Goal: Task Accomplishment & Management: Manage account settings

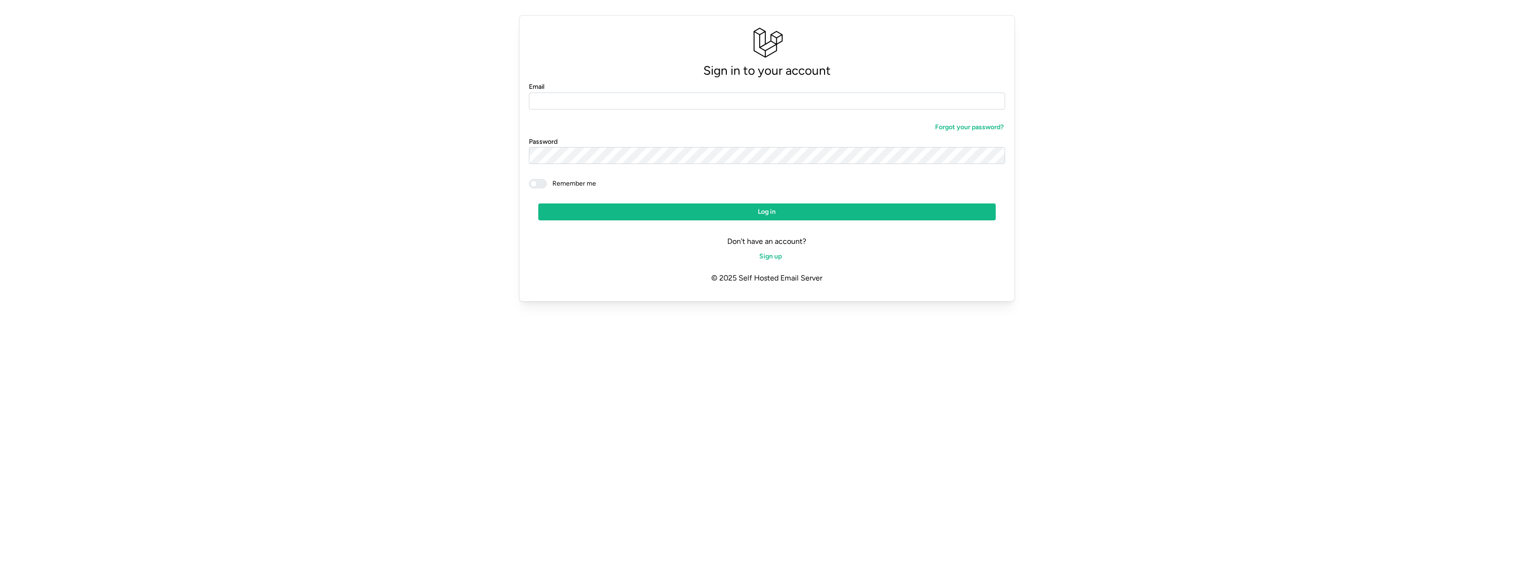
click at [608, 88] on div "Email" at bounding box center [767, 95] width 477 height 29
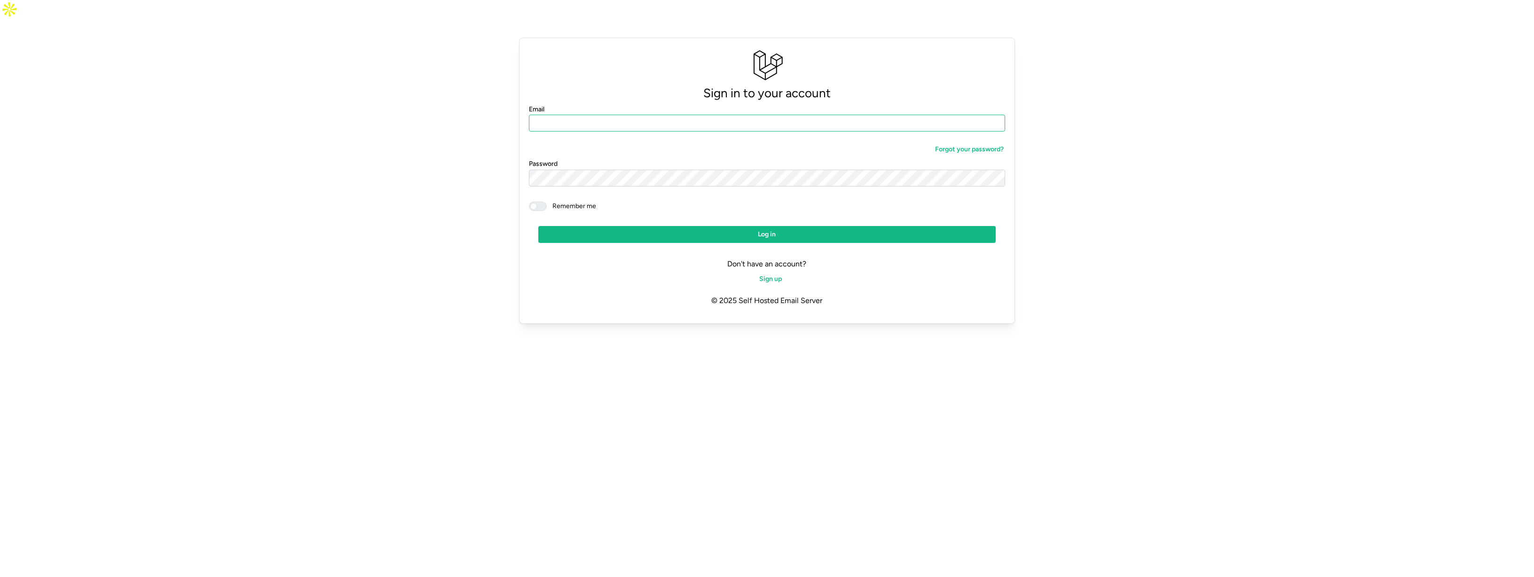
click at [608, 115] on input "Email" at bounding box center [767, 123] width 477 height 17
paste input "**********"
type input "**********"
click at [618, 115] on input "Email" at bounding box center [767, 123] width 477 height 17
type input "**********"
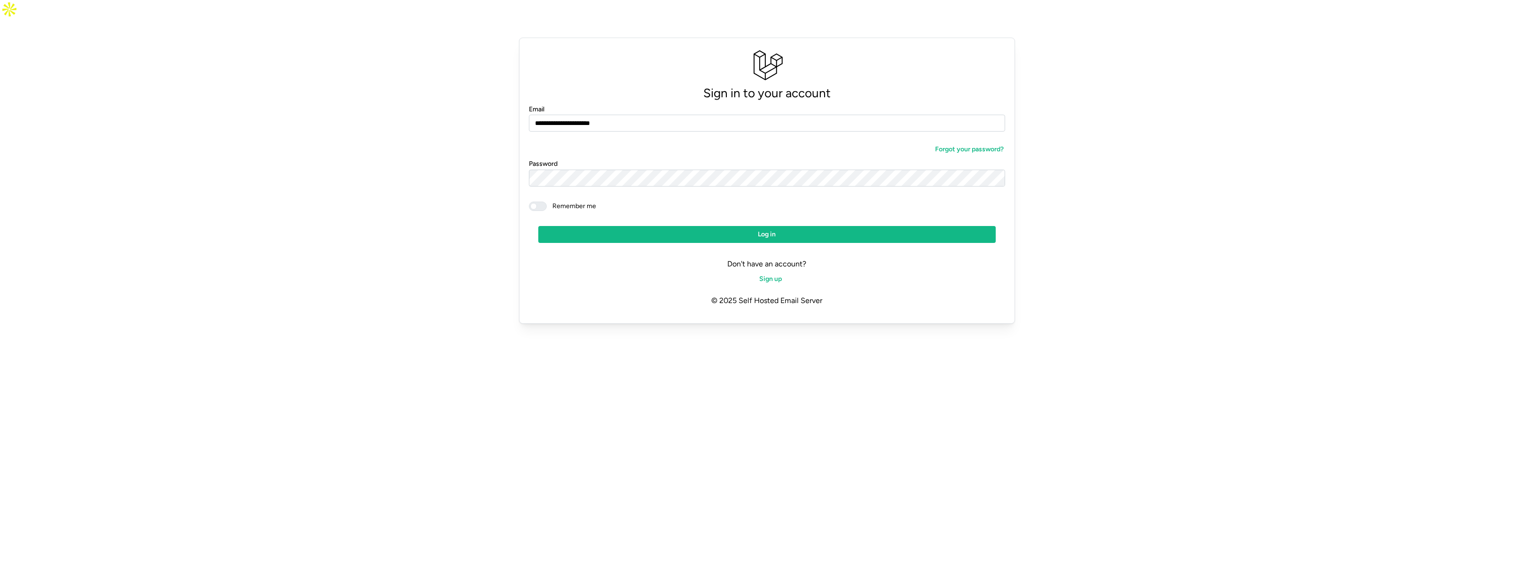
click at [537, 202] on span at bounding box center [542, 206] width 11 height 8
click at [621, 227] on span "Log in" at bounding box center [767, 235] width 440 height 16
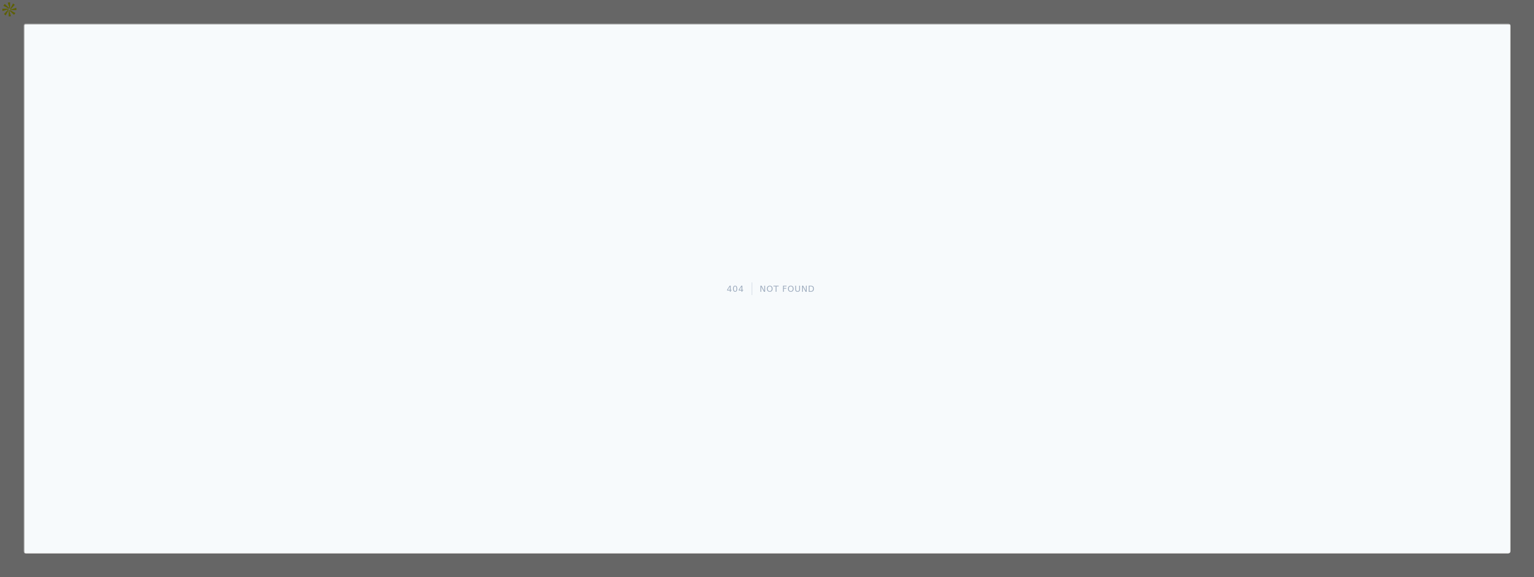
click at [1513, 102] on div at bounding box center [767, 288] width 1534 height 577
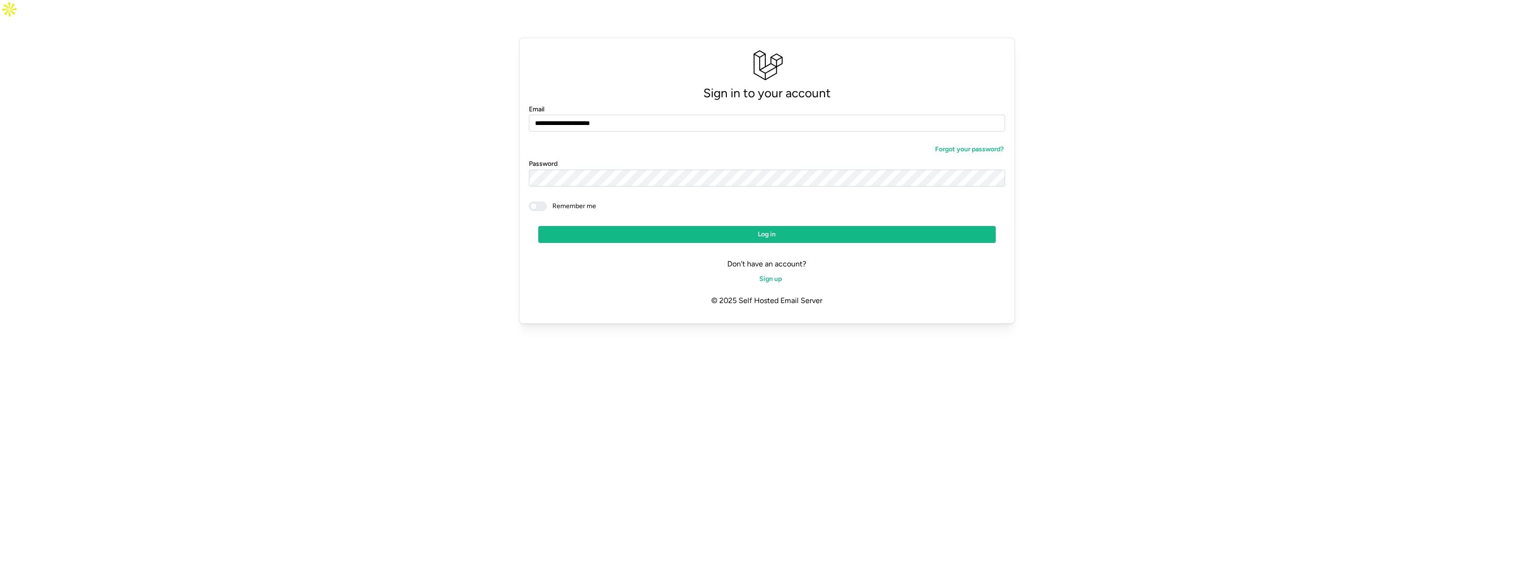
click at [726, 227] on span "Log in" at bounding box center [767, 235] width 440 height 16
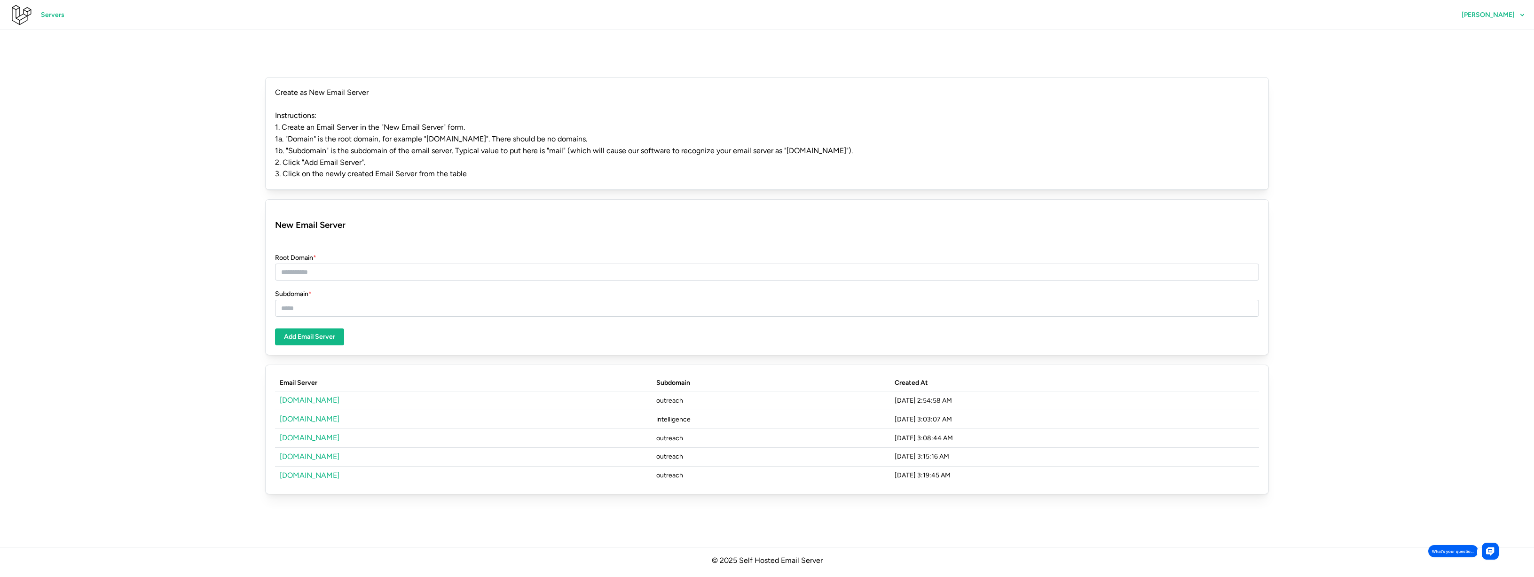
click at [53, 18] on span "Servers" at bounding box center [53, 15] width 24 height 16
click at [303, 396] on link "[DOMAIN_NAME]" at bounding box center [310, 400] width 60 height 9
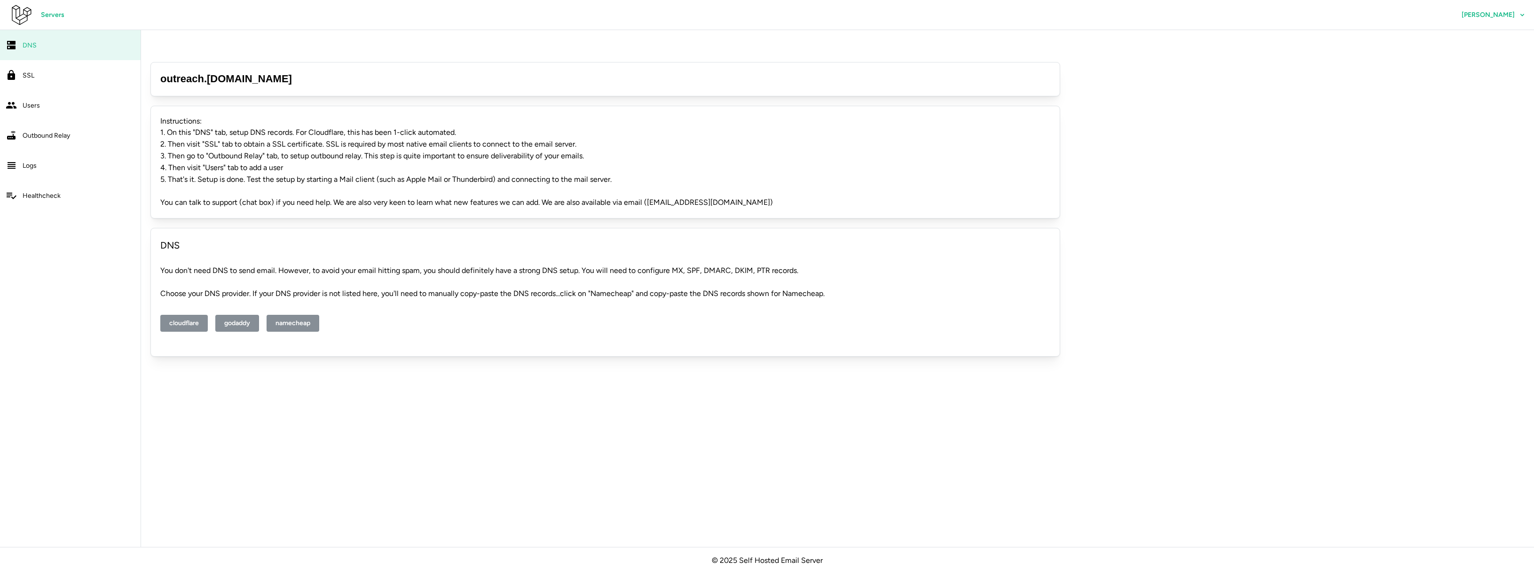
click at [33, 102] on span "Users" at bounding box center [31, 106] width 17 height 8
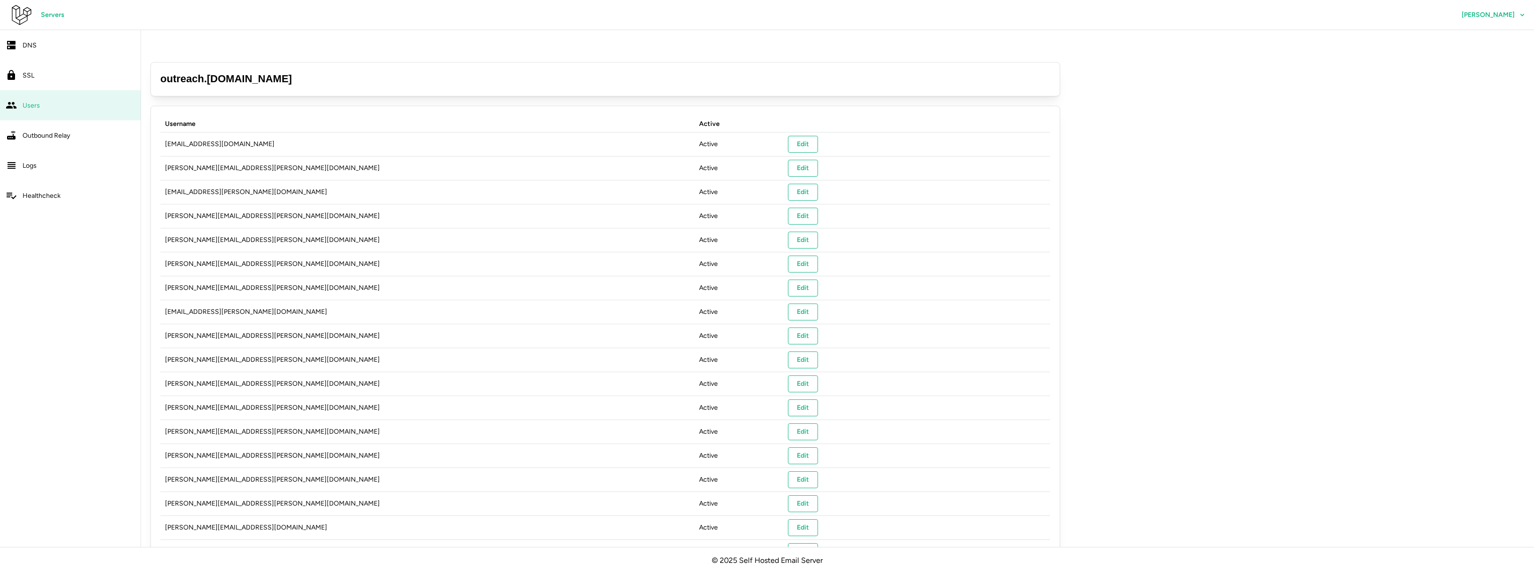
click at [24, 74] on span "SSL" at bounding box center [29, 75] width 12 height 8
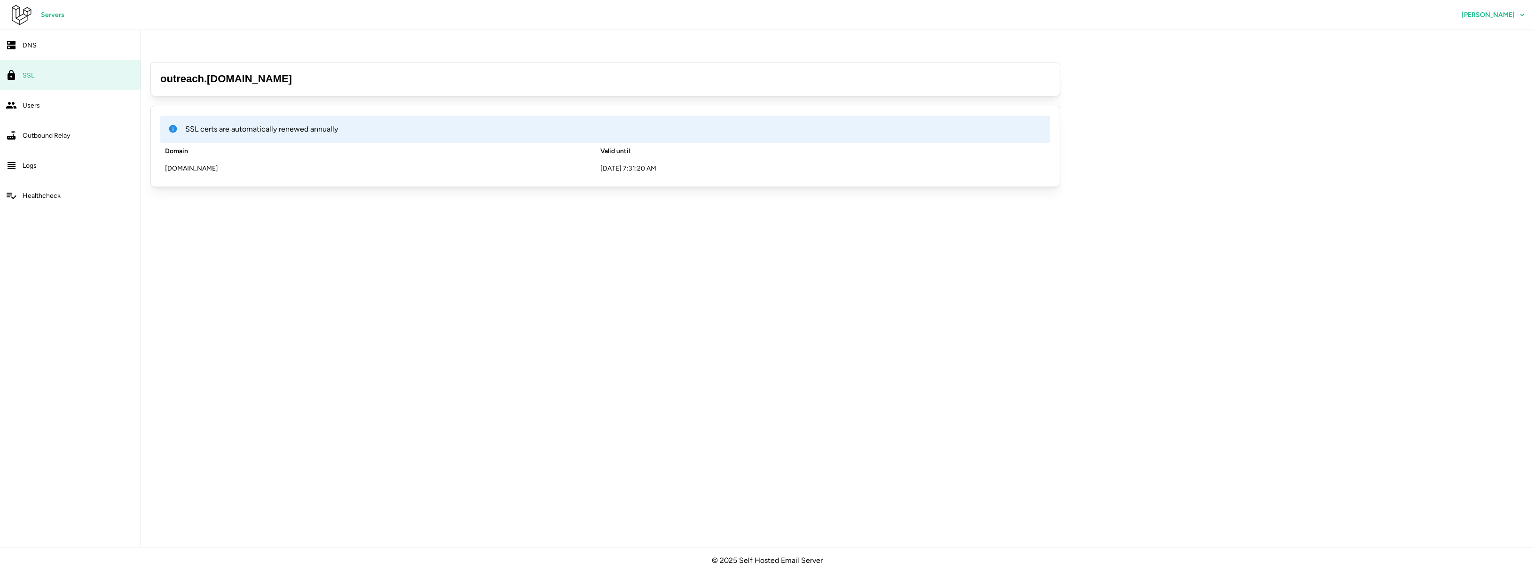
click at [43, 134] on span "Outbound Relay" at bounding box center [46, 136] width 47 height 8
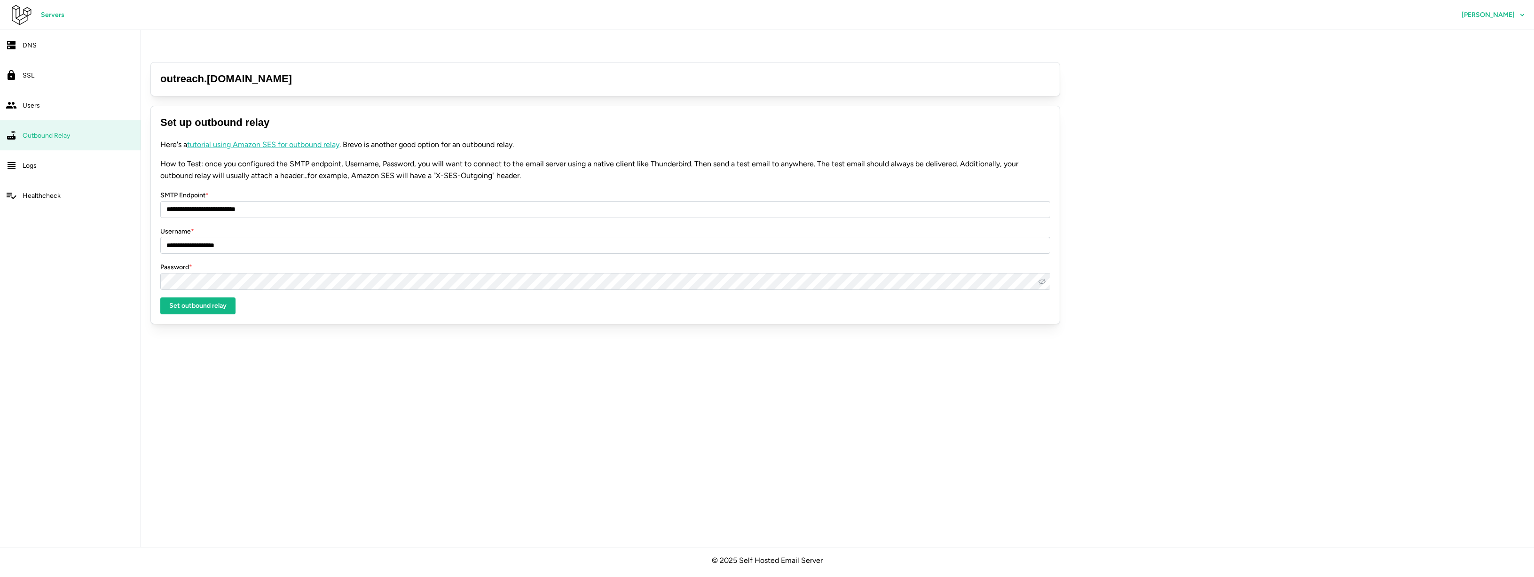
click at [1043, 279] on icon "button" at bounding box center [1041, 282] width 7 height 6
click at [1041, 279] on icon "button" at bounding box center [1041, 282] width 7 height 6
click at [1041, 280] on icon "button" at bounding box center [1041, 282] width 7 height 4
click at [189, 298] on span "Set outbound relay" at bounding box center [197, 306] width 57 height 16
click at [41, 110] on div "Users" at bounding box center [79, 106] width 112 height 12
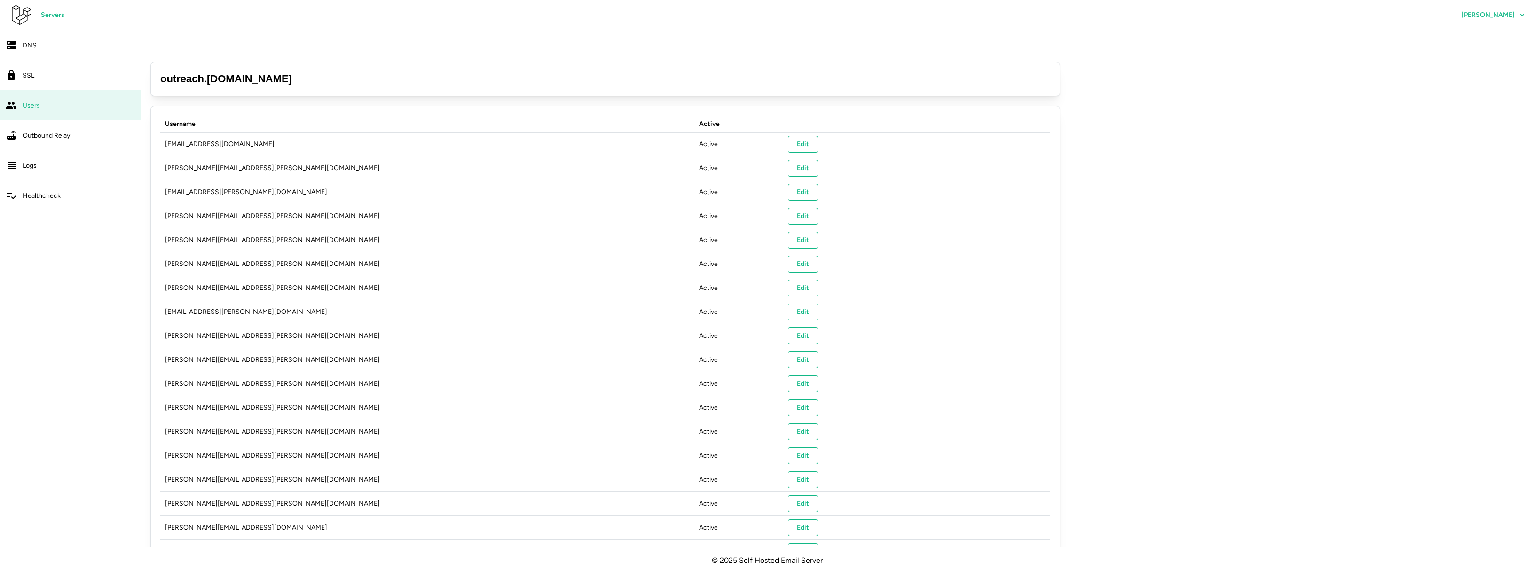
click at [38, 130] on div "Outbound Relay" at bounding box center [79, 136] width 112 height 12
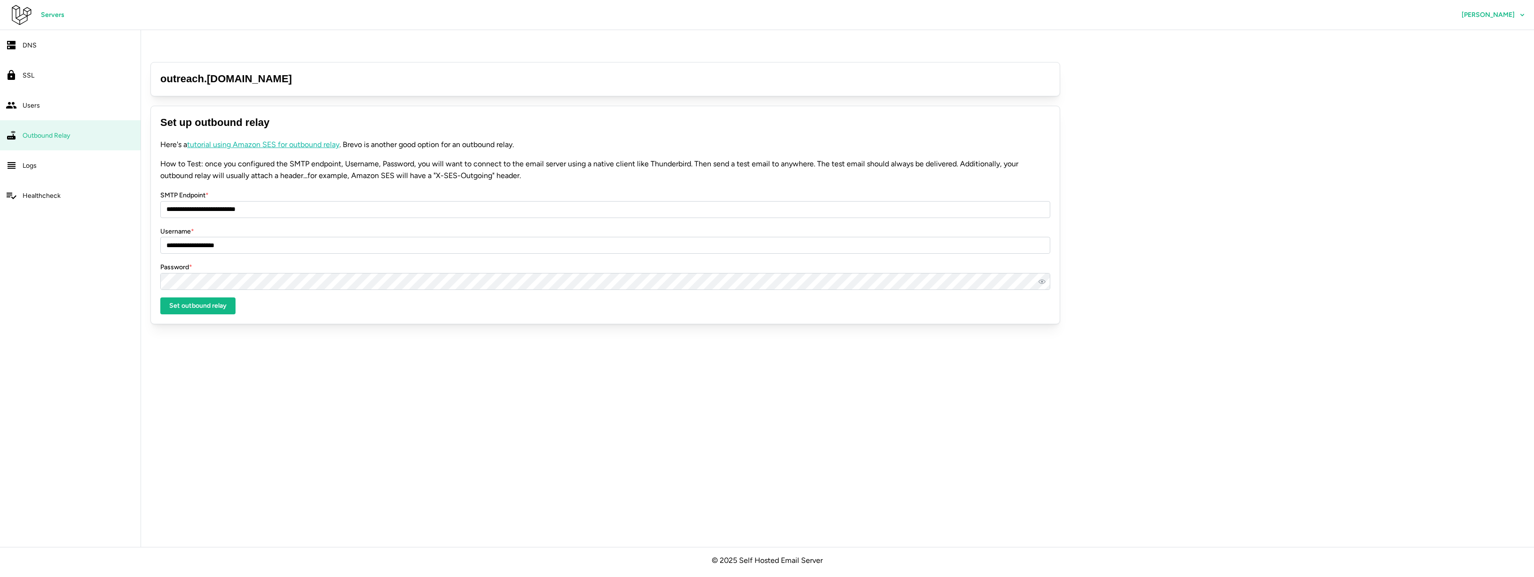
click at [38, 16] on link "Servers" at bounding box center [52, 15] width 41 height 17
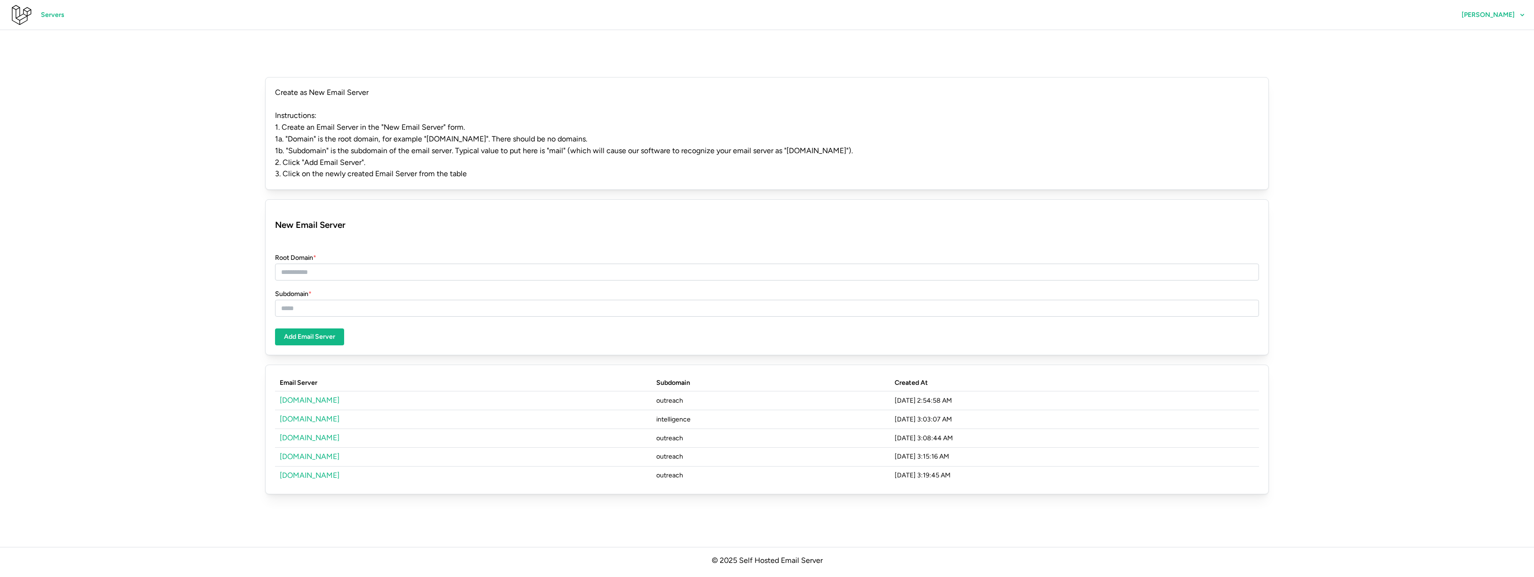
click at [306, 415] on link "[DOMAIN_NAME]" at bounding box center [310, 419] width 60 height 9
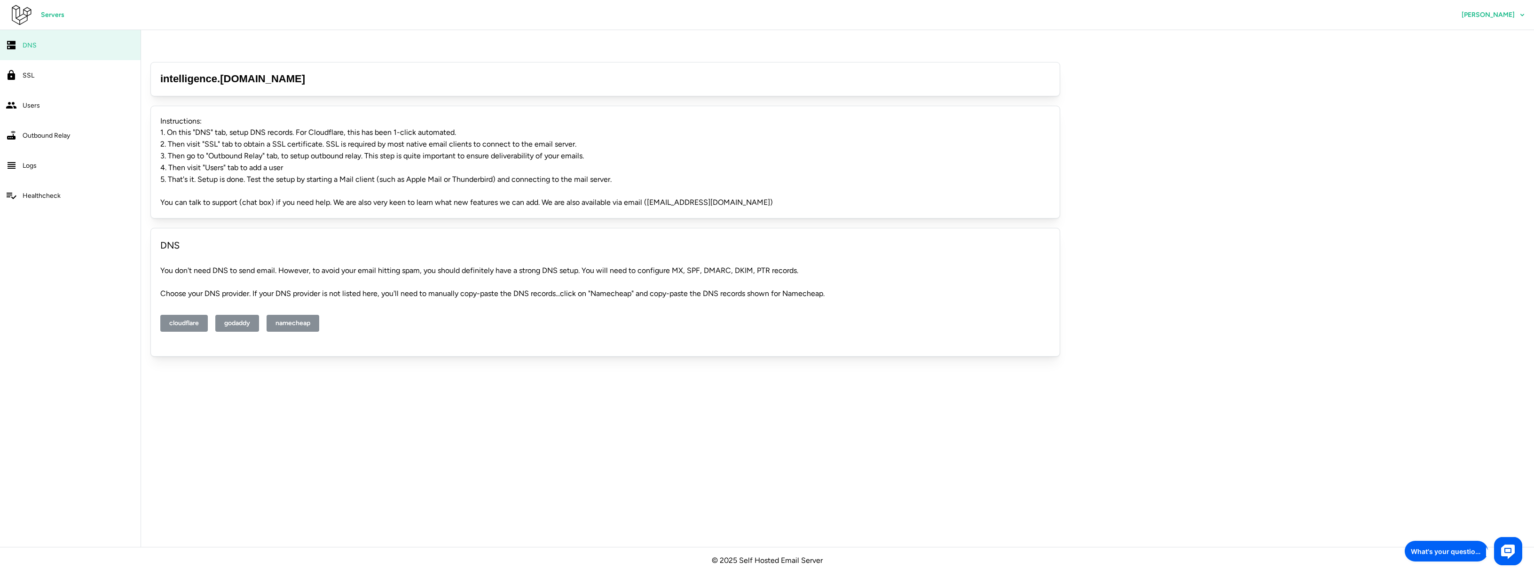
click at [45, 130] on div "Outbound Relay" at bounding box center [79, 136] width 112 height 12
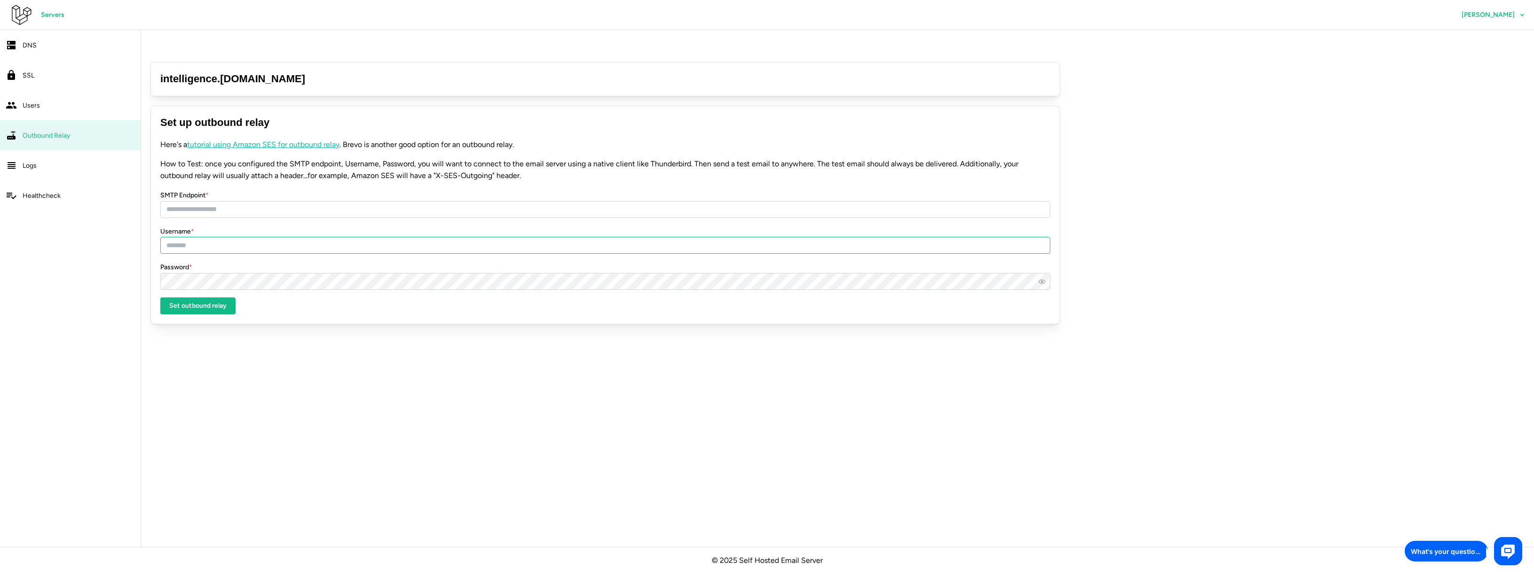
click at [382, 237] on input "Username *" at bounding box center [605, 245] width 890 height 17
click at [382, 201] on input "SMTP Endpoint *" at bounding box center [605, 209] width 890 height 17
type input "**********"
click at [288, 237] on input "Username *" at bounding box center [605, 245] width 890 height 17
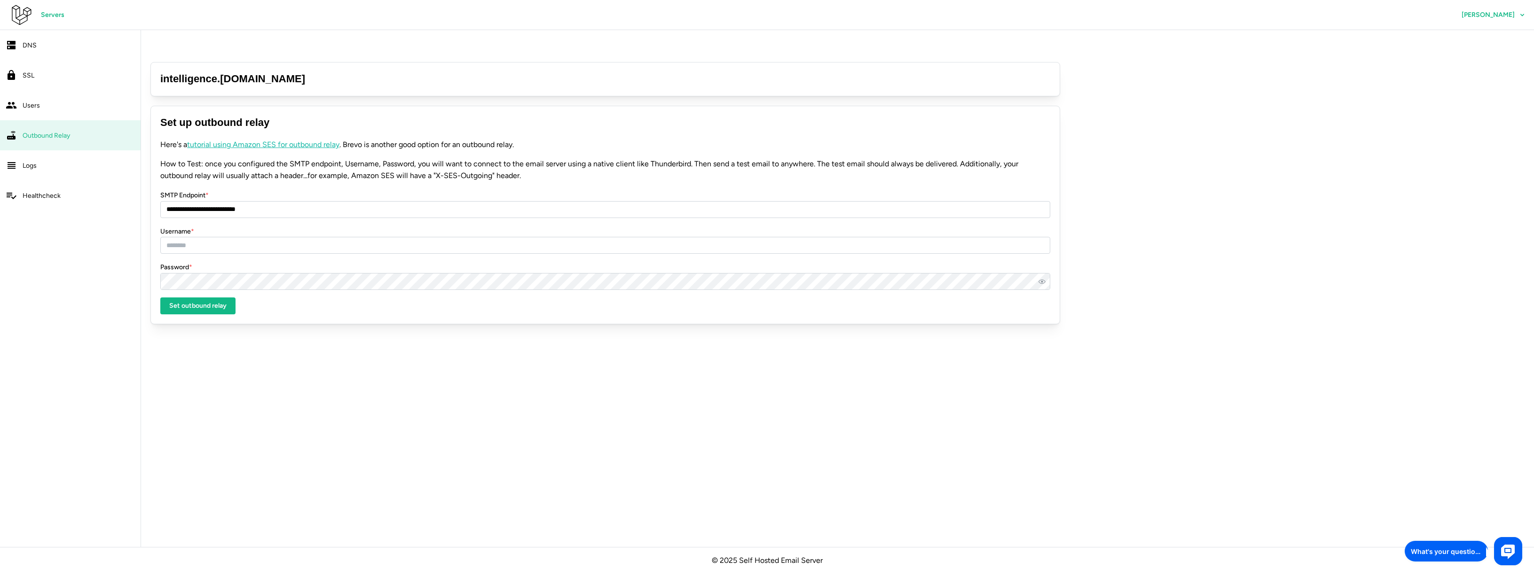
click at [55, 14] on span "Servers" at bounding box center [53, 15] width 24 height 16
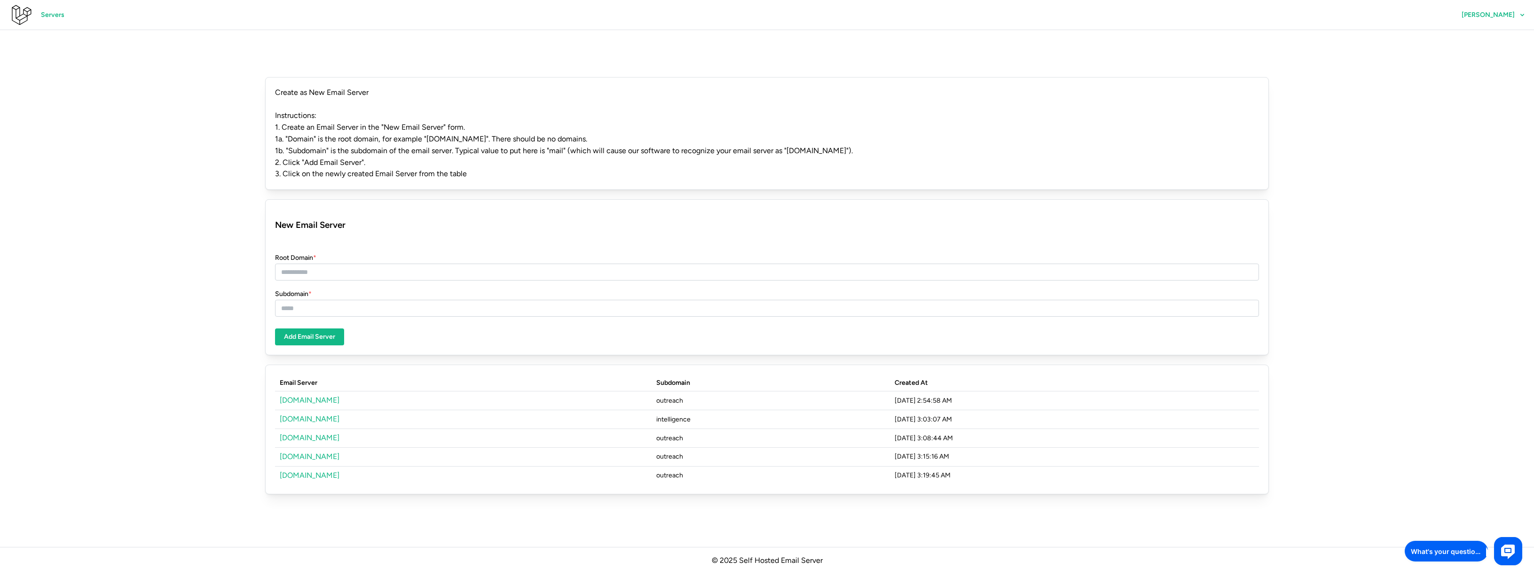
click at [311, 396] on link "[DOMAIN_NAME]" at bounding box center [310, 400] width 60 height 9
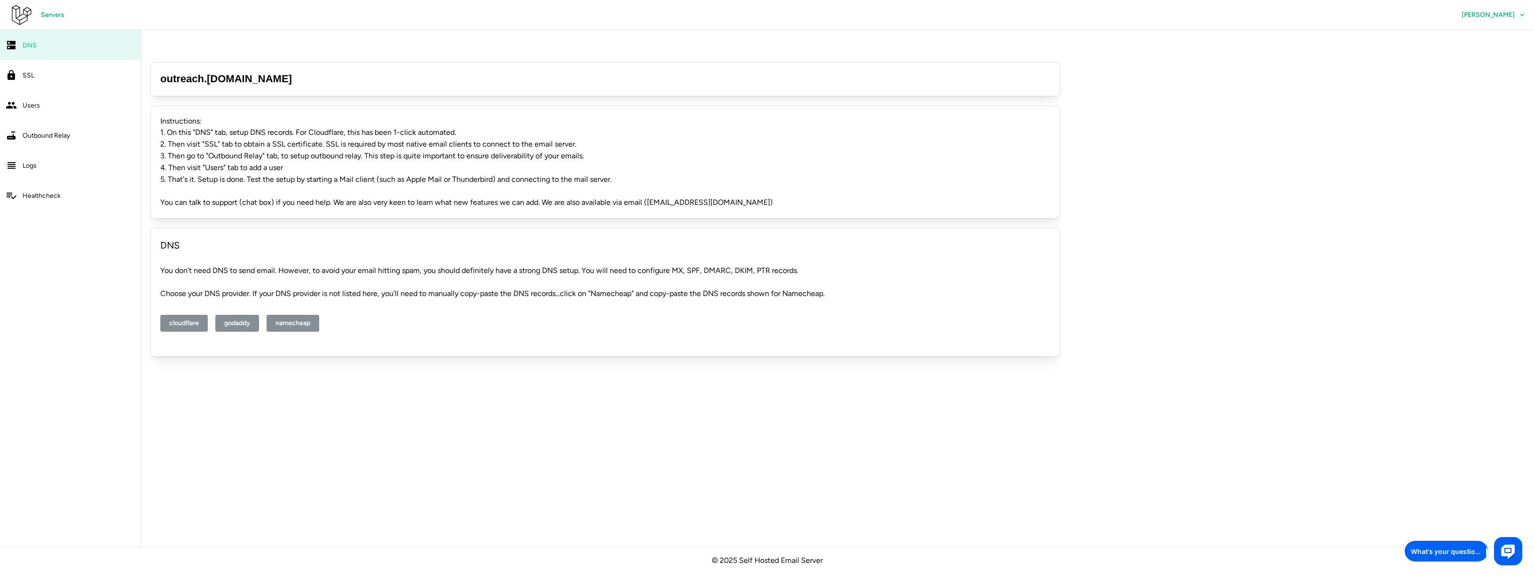
click at [69, 134] on span "Outbound Relay" at bounding box center [46, 136] width 47 height 8
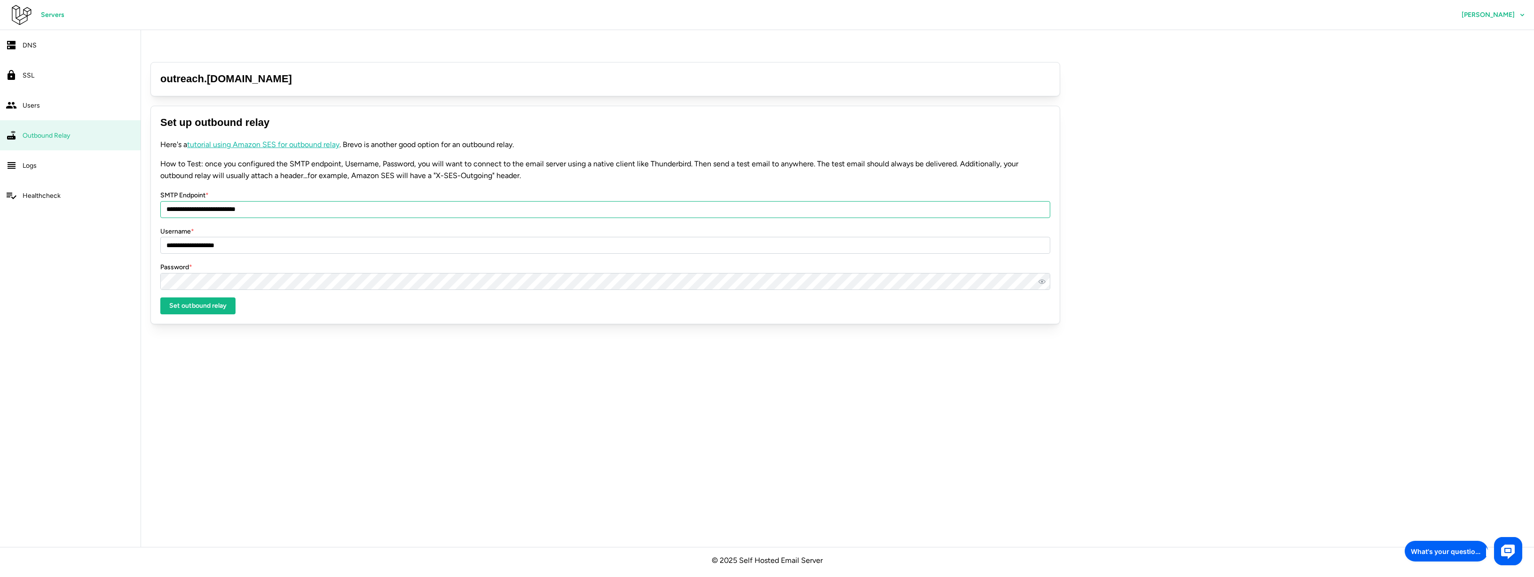
click at [283, 201] on input "**********" at bounding box center [605, 209] width 890 height 17
click at [48, 14] on span "Servers" at bounding box center [53, 15] width 24 height 16
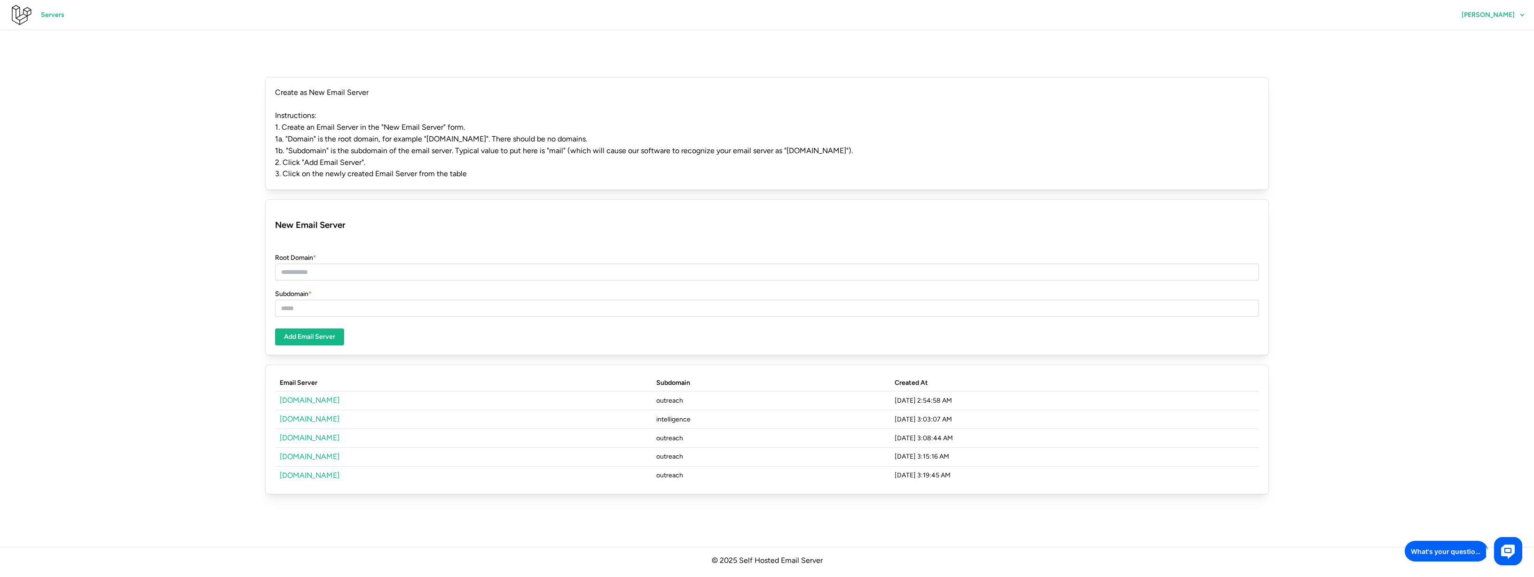
click at [307, 415] on link "triseed.solutions" at bounding box center [310, 419] width 60 height 9
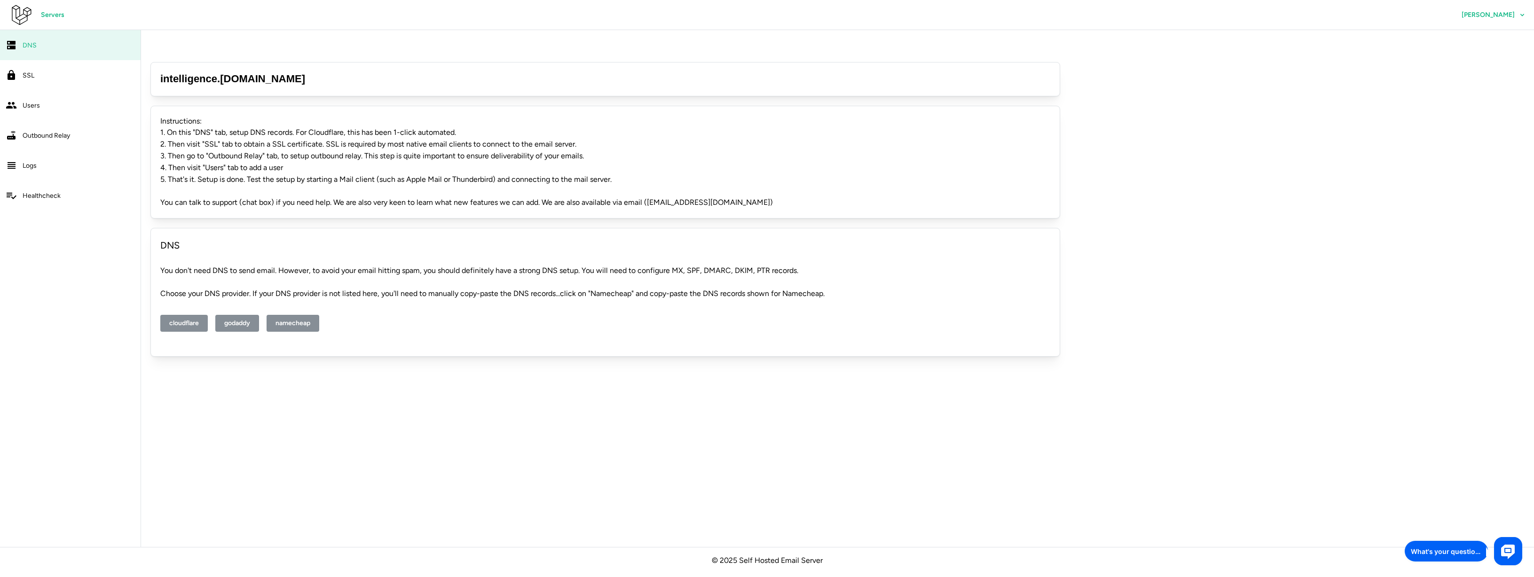
click at [27, 133] on span "Outbound Relay" at bounding box center [46, 136] width 47 height 8
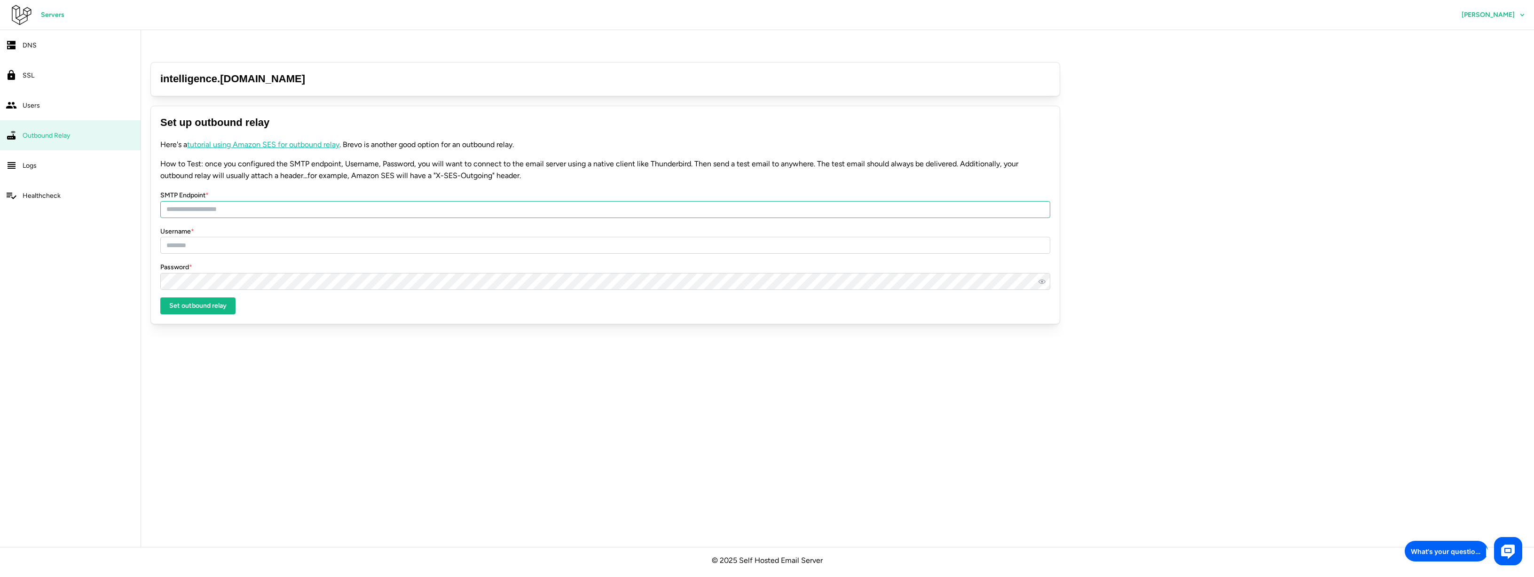
click at [238, 201] on input "SMTP Endpoint *" at bounding box center [605, 209] width 890 height 17
paste input "**********"
type input "**********"
click at [364, 237] on input "Username *" at bounding box center [605, 245] width 890 height 17
paste input "**********"
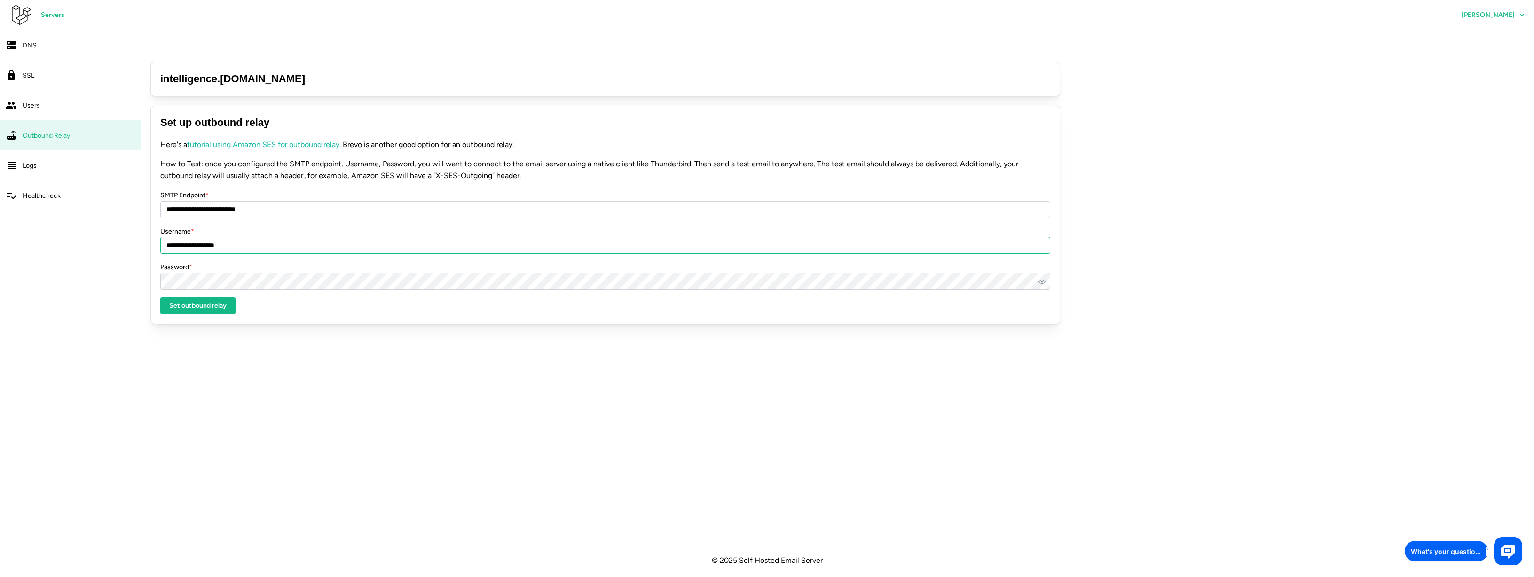
type input "**********"
click at [183, 298] on span "Set outbound relay" at bounding box center [197, 306] width 57 height 16
click at [52, 10] on span "Servers" at bounding box center [53, 15] width 24 height 16
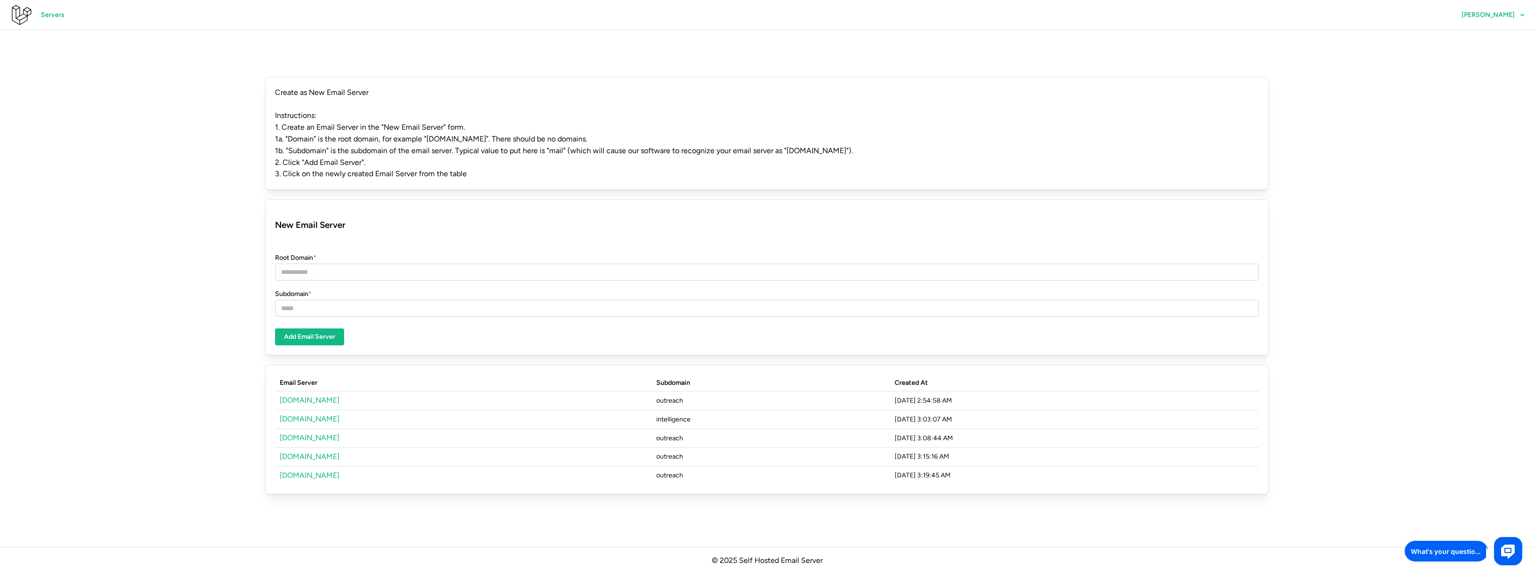
click at [311, 452] on link "[DOMAIN_NAME]" at bounding box center [310, 456] width 60 height 9
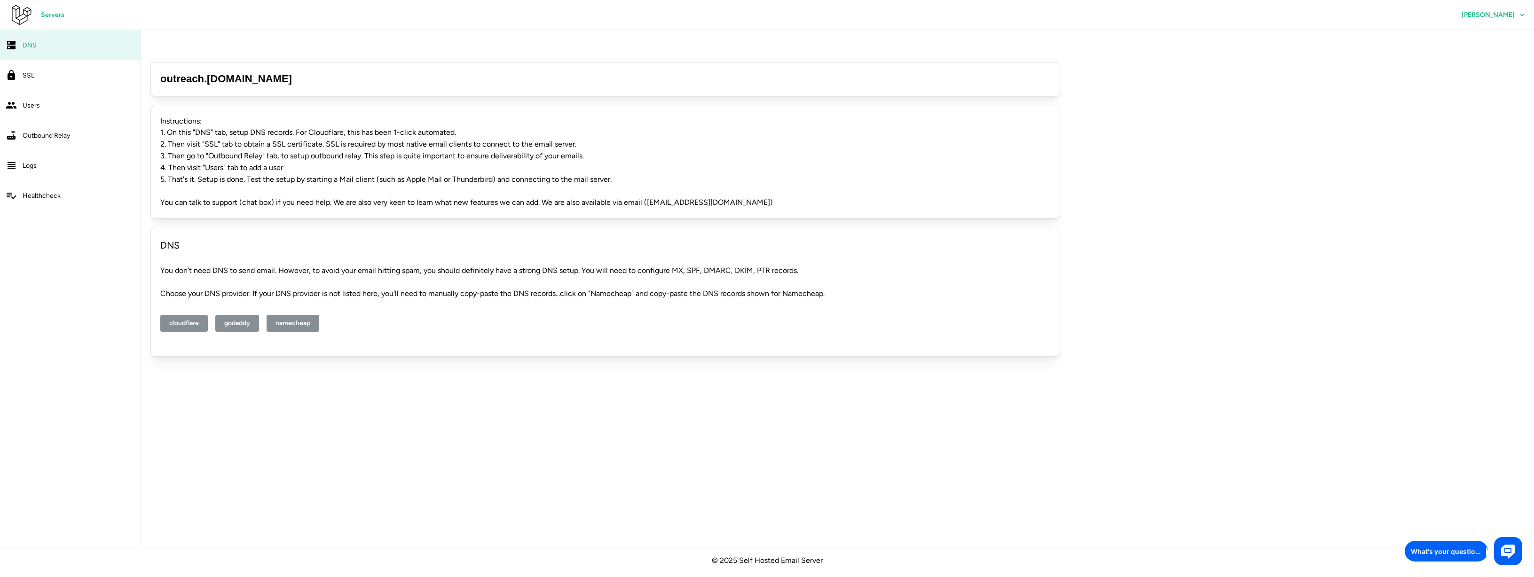
click at [41, 139] on span "Outbound Relay" at bounding box center [46, 136] width 47 height 8
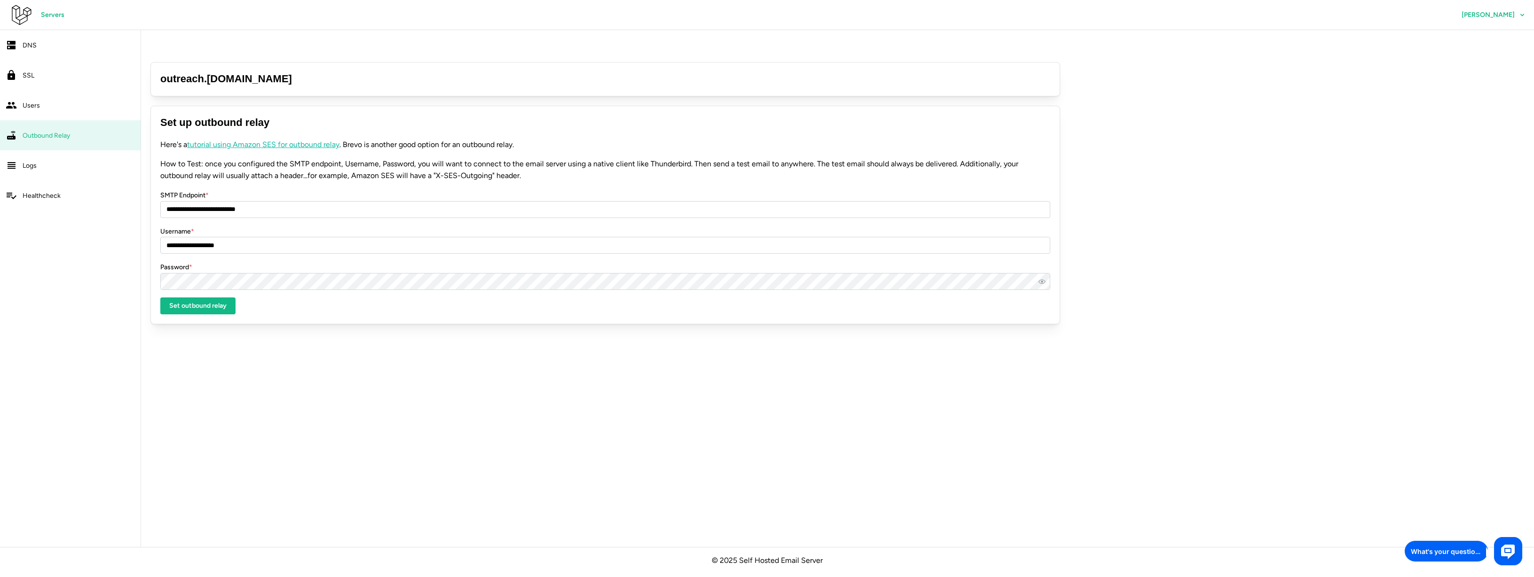
click at [40, 134] on span "Outbound Relay" at bounding box center [46, 136] width 47 height 8
click at [48, 15] on span "Servers" at bounding box center [53, 15] width 24 height 16
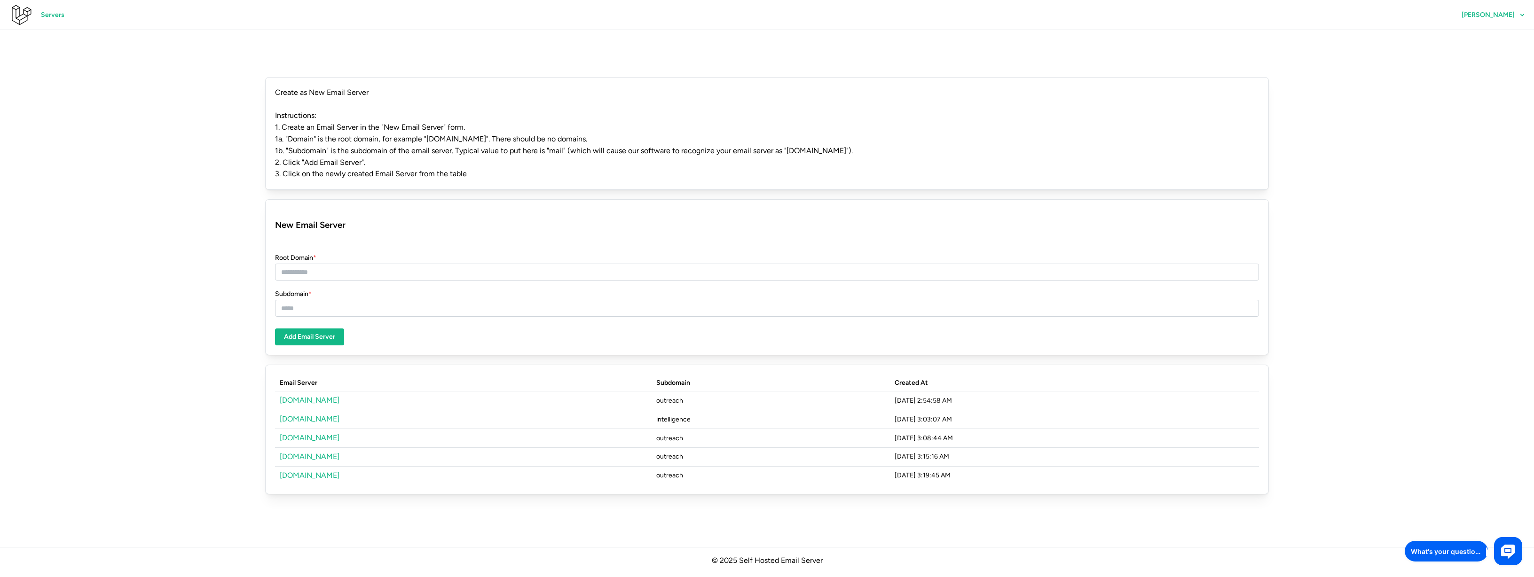
click at [306, 433] on link "[DOMAIN_NAME]" at bounding box center [310, 437] width 60 height 9
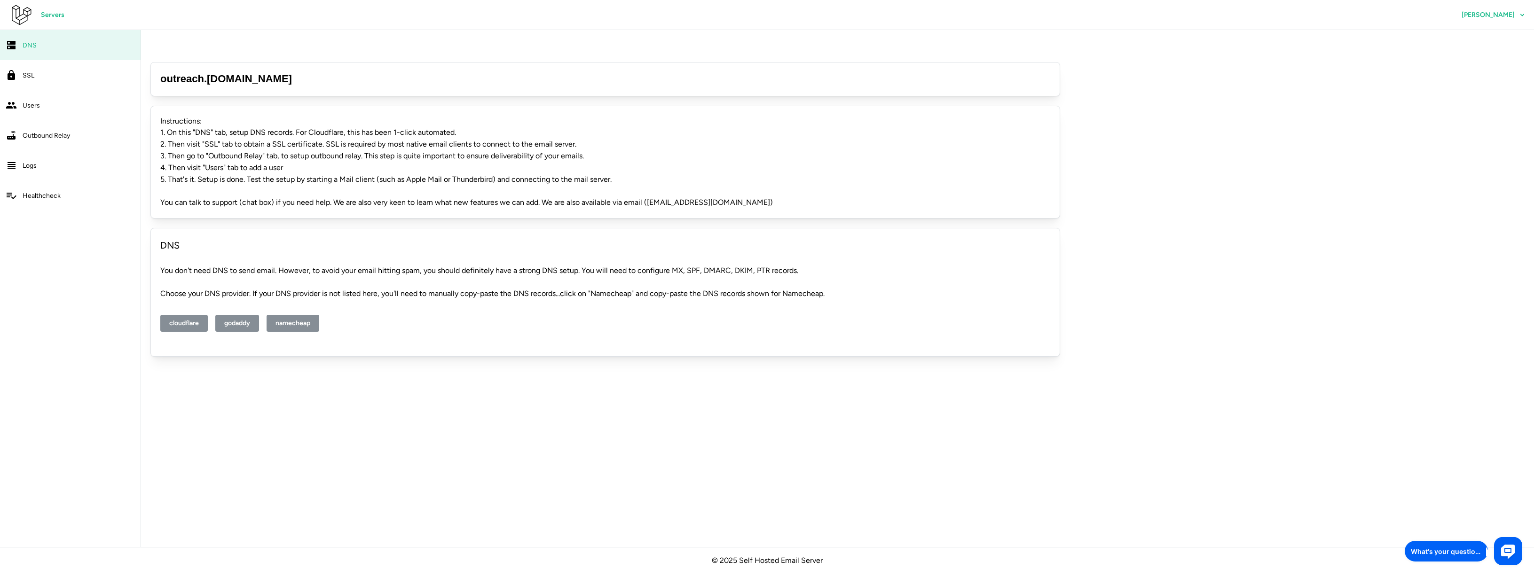
click at [63, 136] on span "Outbound Relay" at bounding box center [46, 136] width 47 height 8
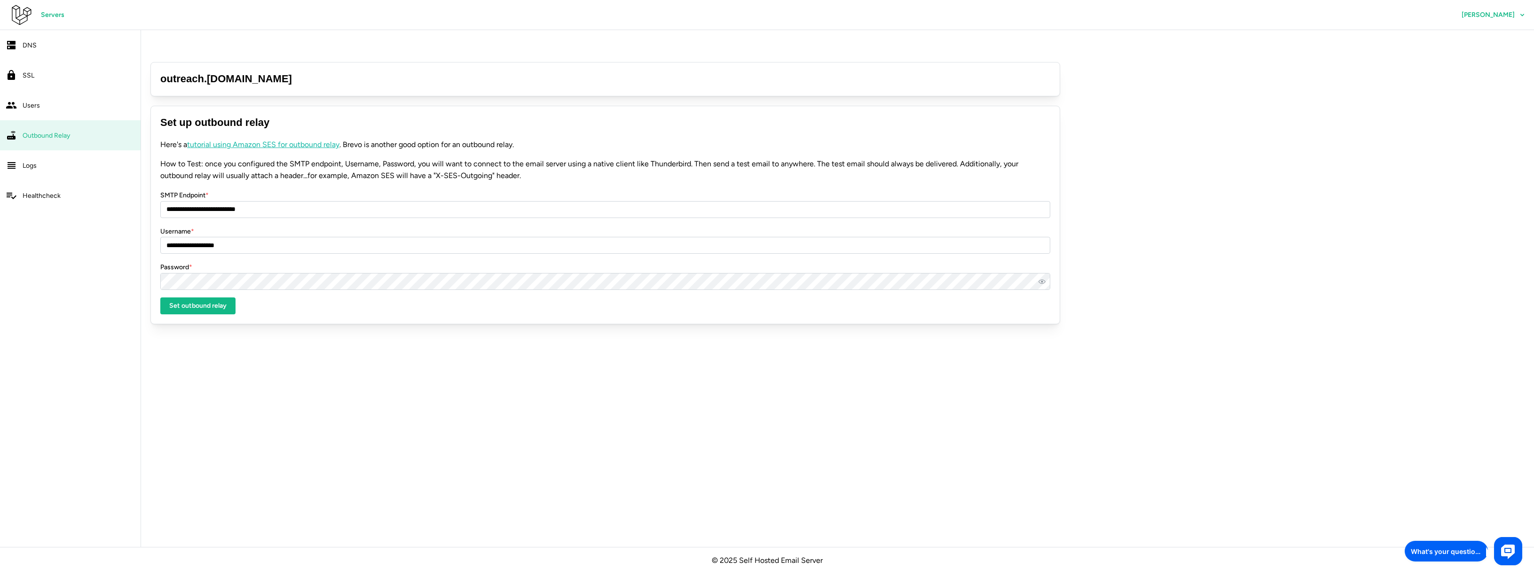
click at [47, 17] on span "Servers" at bounding box center [53, 15] width 24 height 16
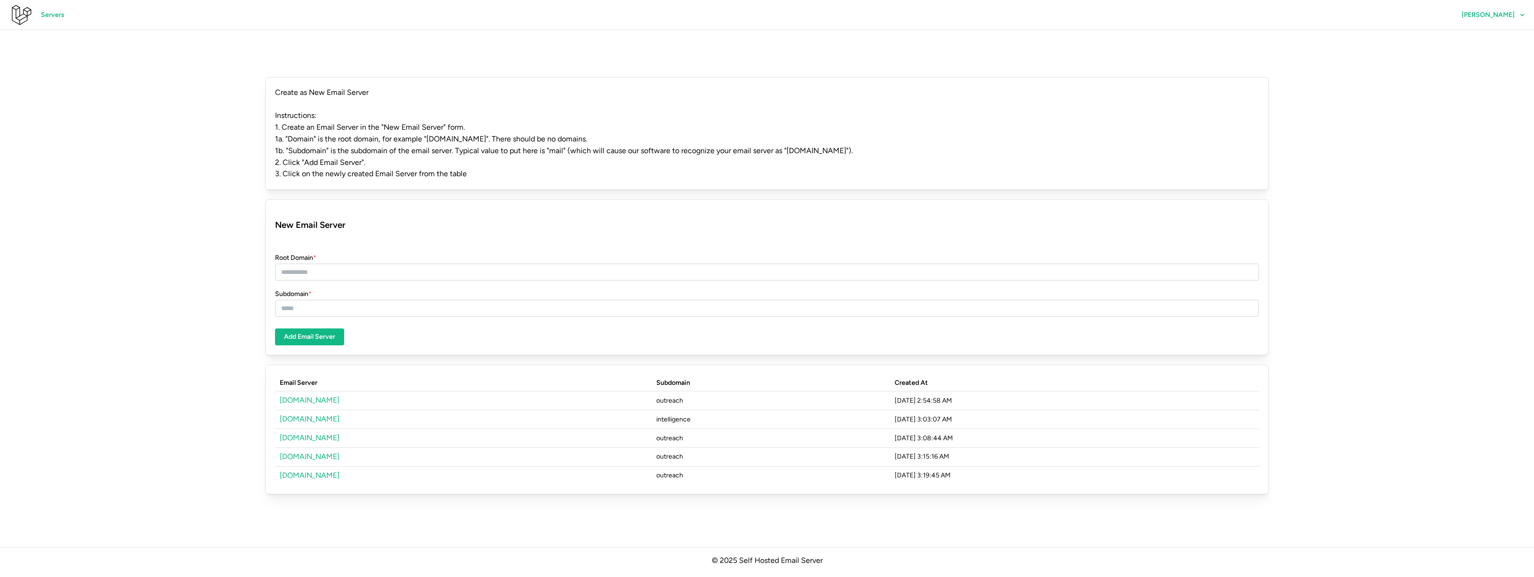
click at [303, 471] on link "[DOMAIN_NAME]" at bounding box center [310, 475] width 60 height 9
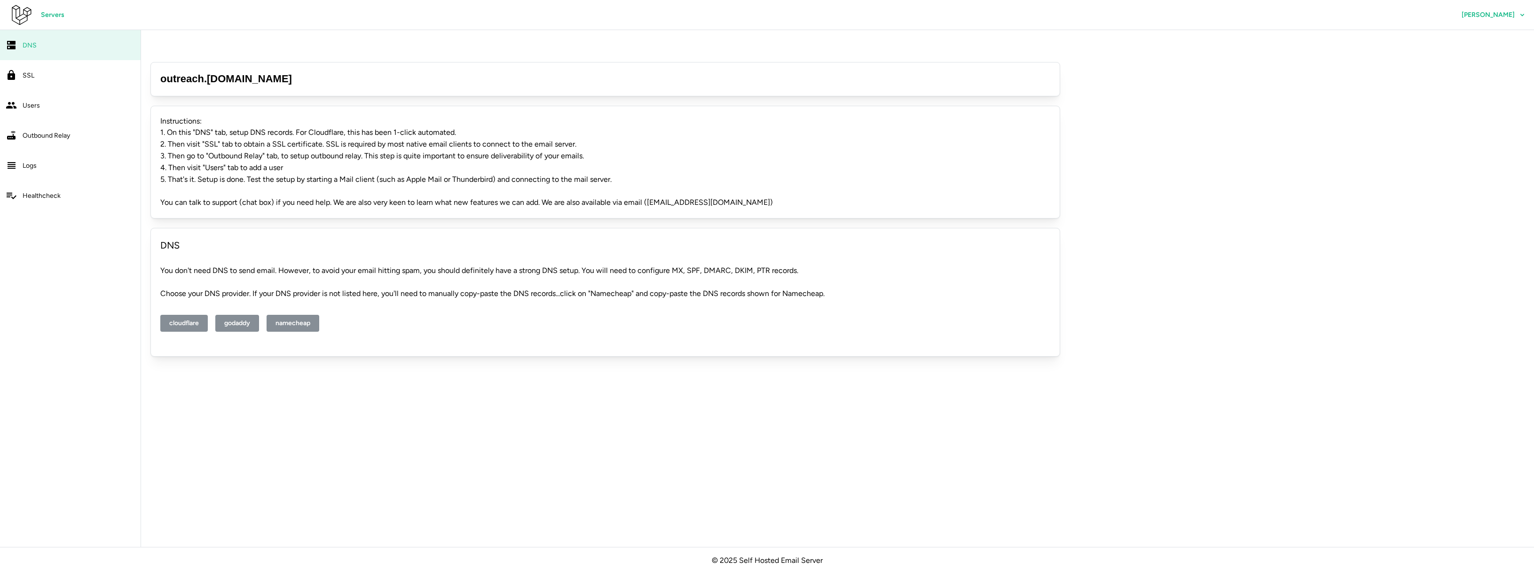
click at [39, 133] on span "Outbound Relay" at bounding box center [46, 136] width 47 height 8
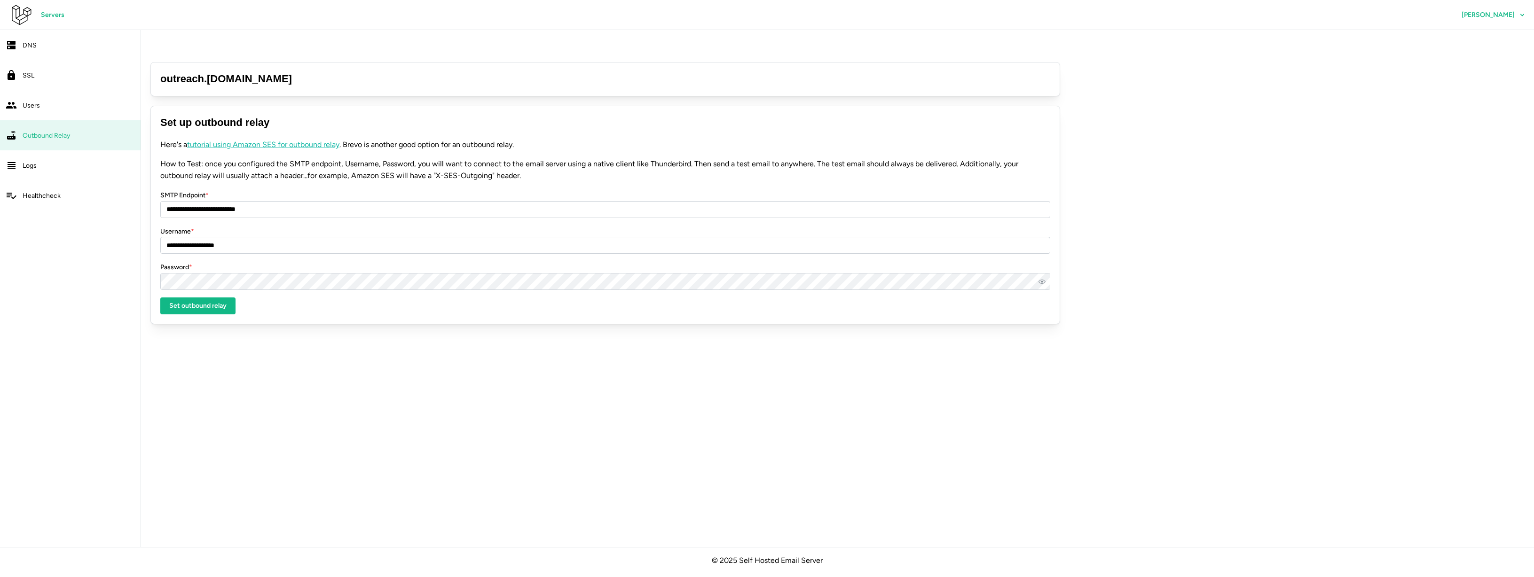
click at [51, 15] on span "Servers" at bounding box center [53, 15] width 24 height 16
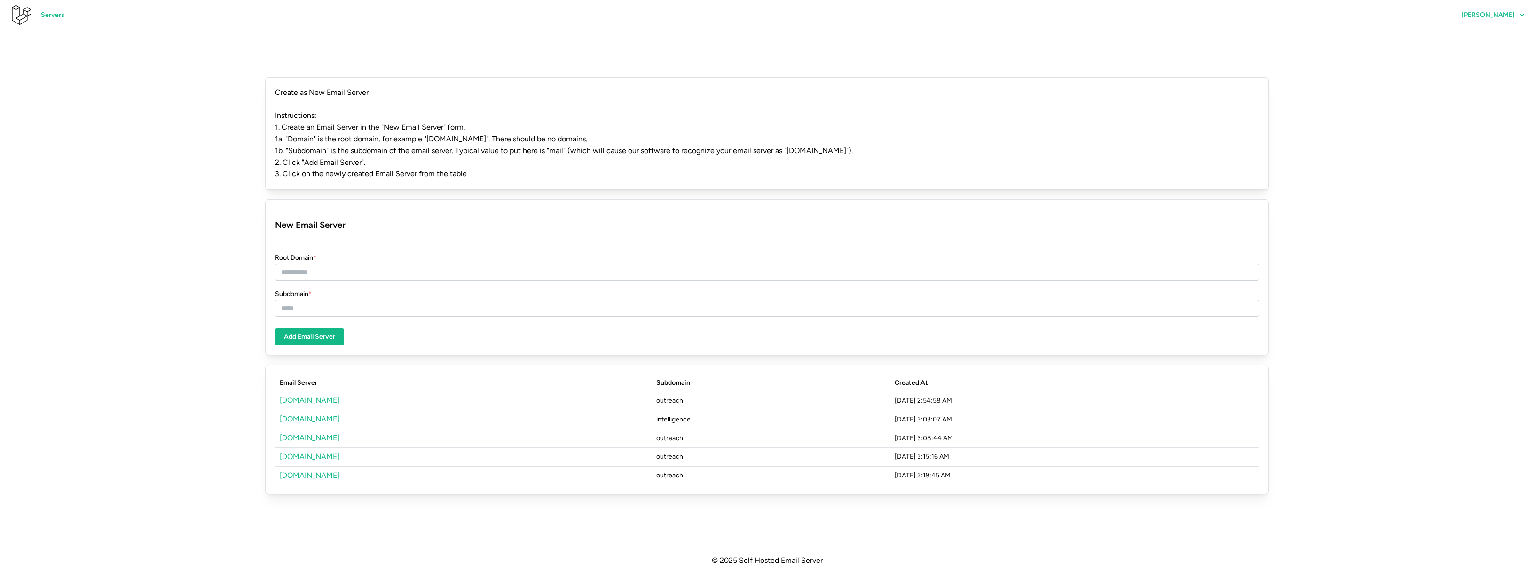
click at [311, 452] on link "[DOMAIN_NAME]" at bounding box center [310, 456] width 60 height 9
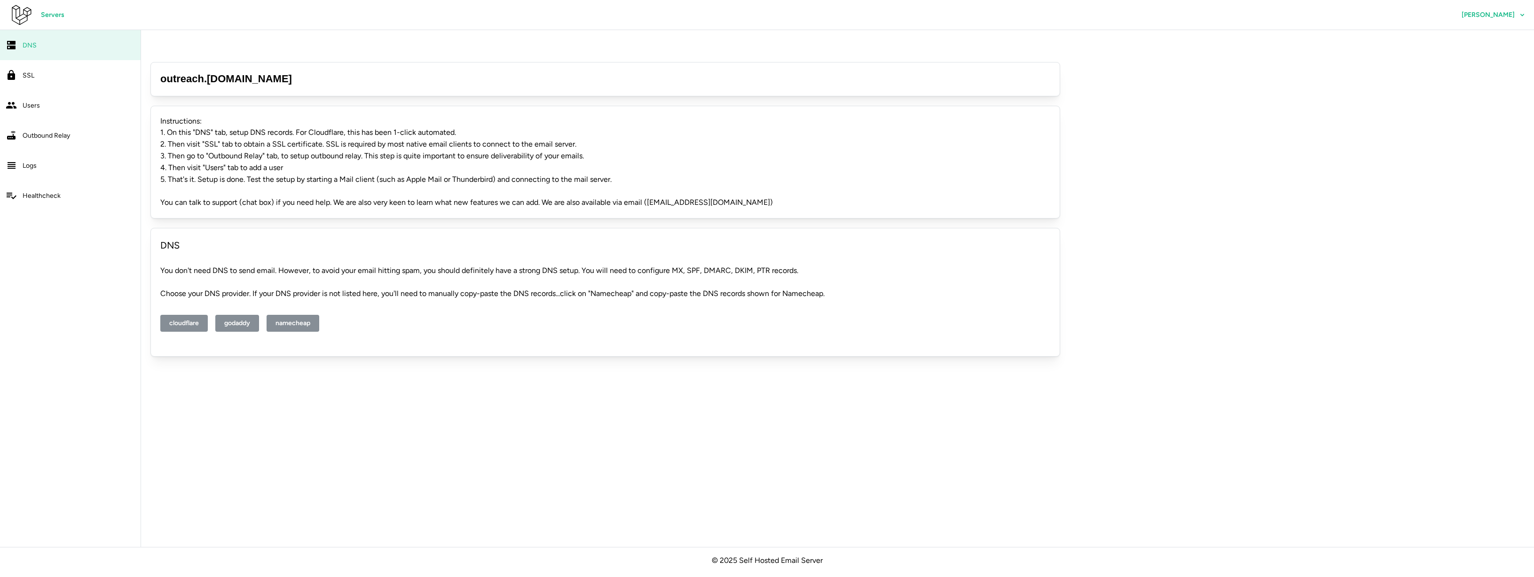
click at [26, 104] on span "Users" at bounding box center [31, 106] width 17 height 8
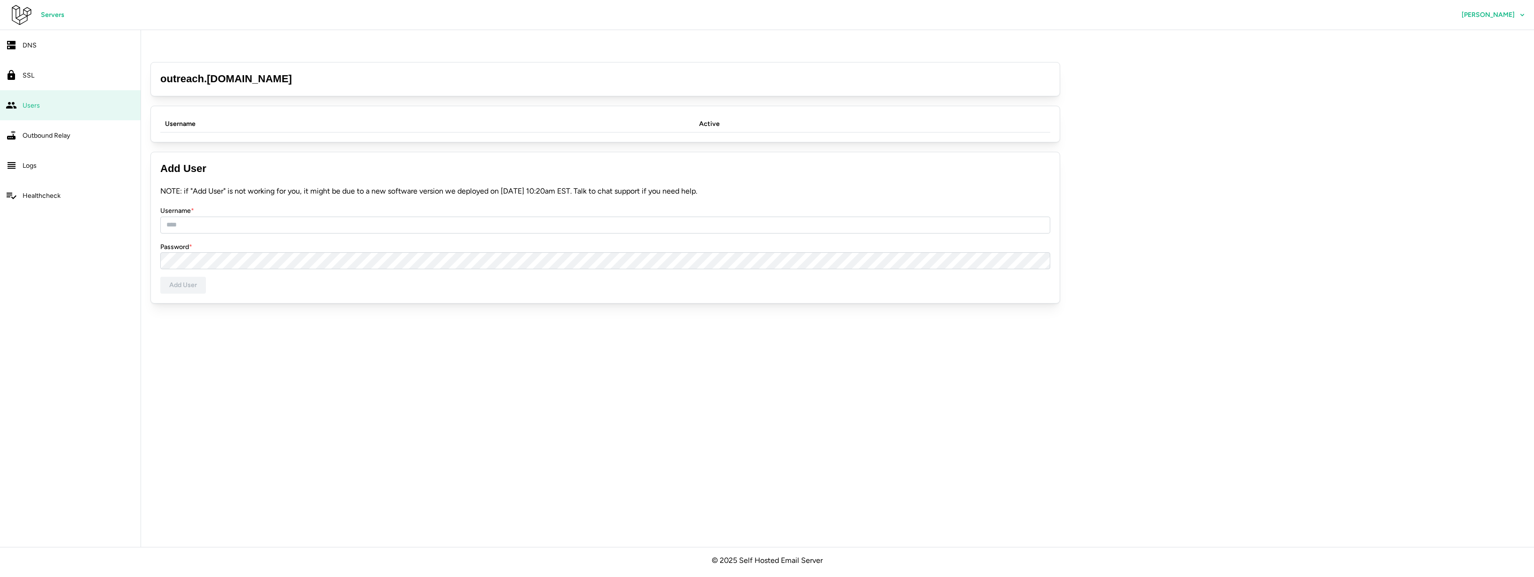
click at [36, 136] on span "Outbound Relay" at bounding box center [46, 136] width 47 height 8
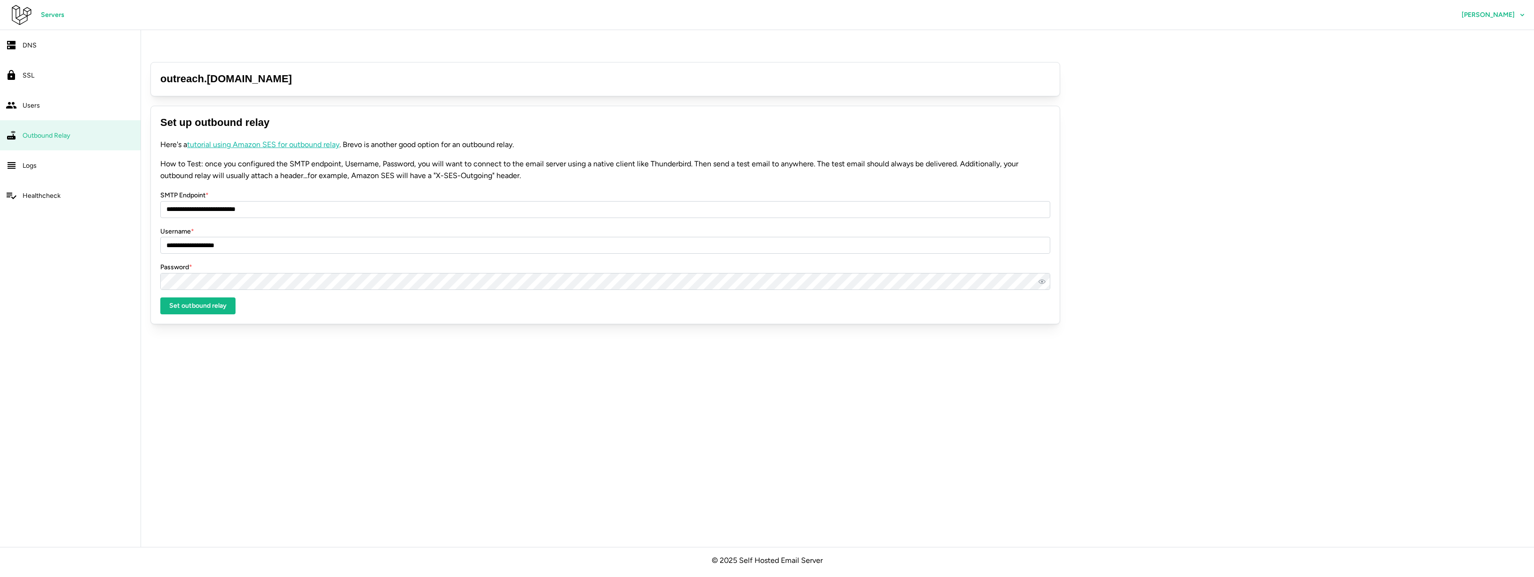
click at [28, 132] on span "Outbound Relay" at bounding box center [46, 136] width 47 height 8
click at [43, 134] on span "Outbound Relay" at bounding box center [46, 136] width 47 height 8
click at [50, 16] on span "Servers" at bounding box center [53, 15] width 24 height 16
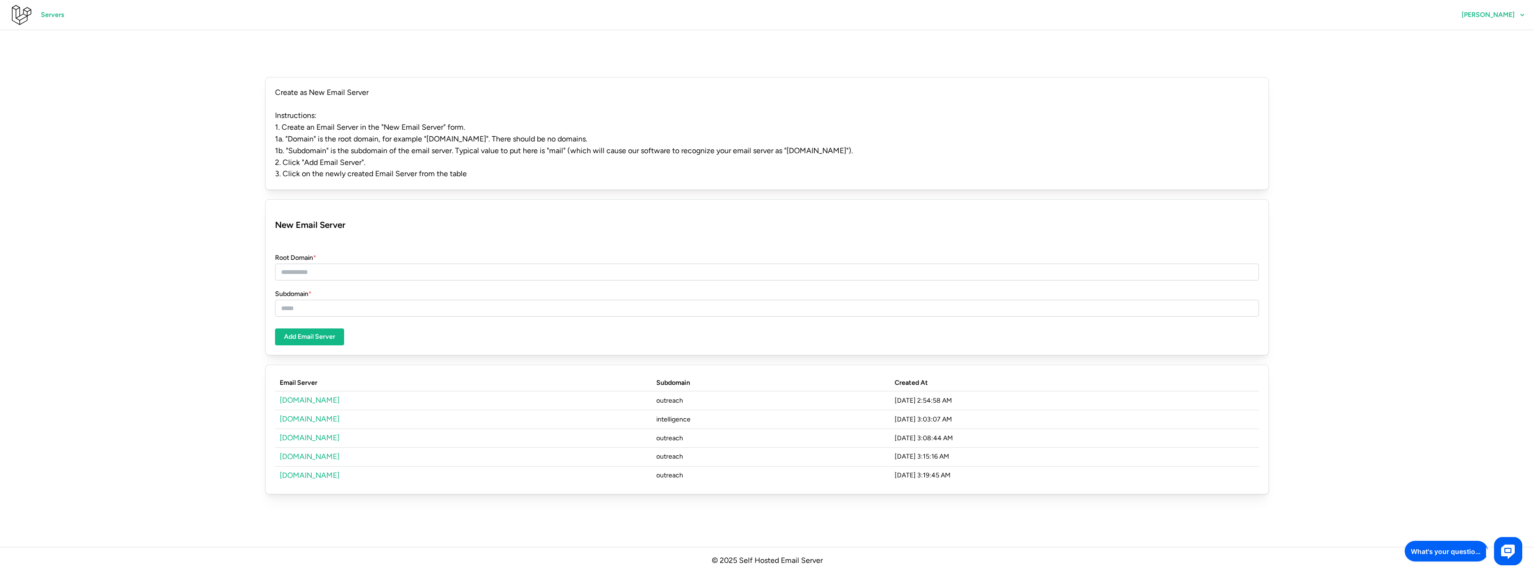
click at [314, 452] on link "[DOMAIN_NAME]" at bounding box center [310, 456] width 60 height 9
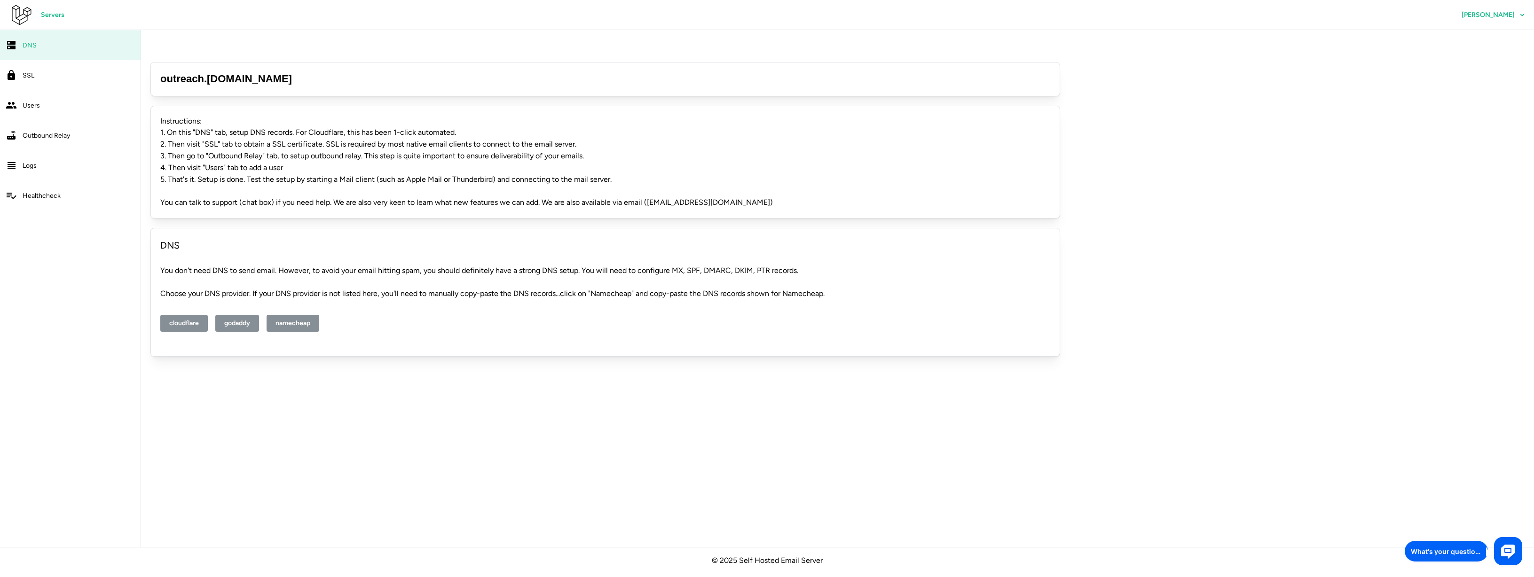
click at [43, 138] on span "Outbound Relay" at bounding box center [46, 136] width 47 height 8
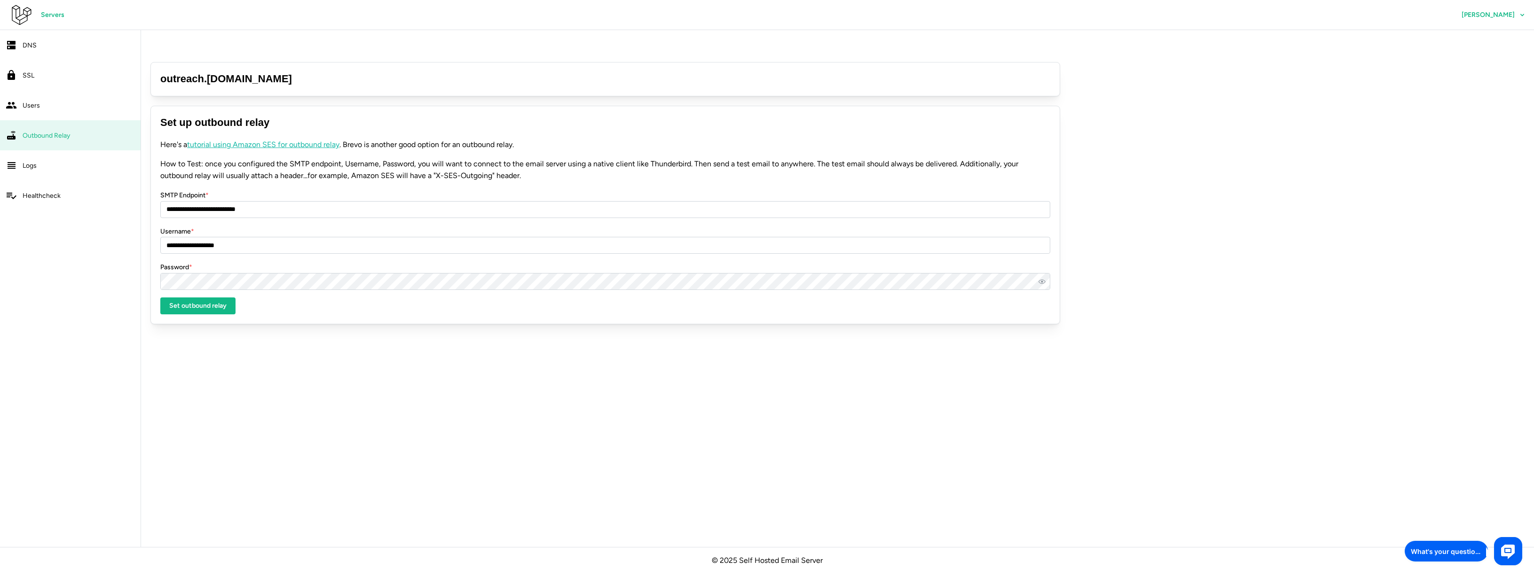
click at [44, 49] on div "DNS" at bounding box center [79, 45] width 112 height 12
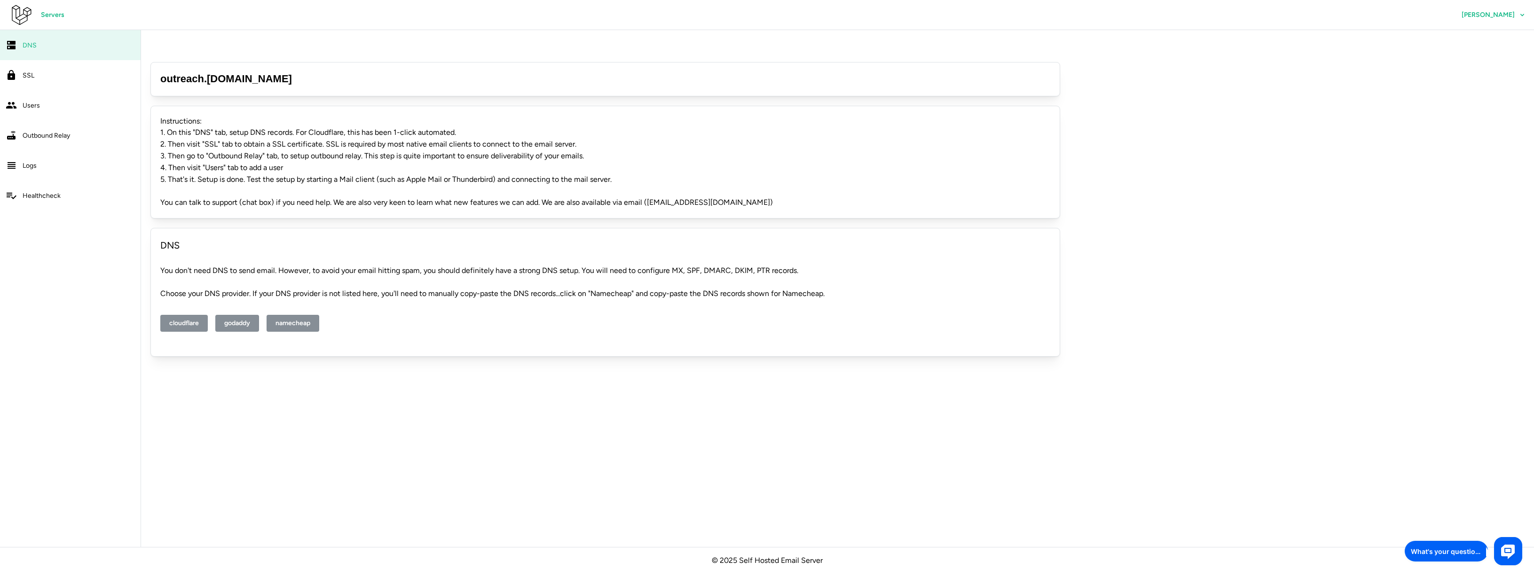
click at [54, 136] on span "Outbound Relay" at bounding box center [46, 136] width 47 height 8
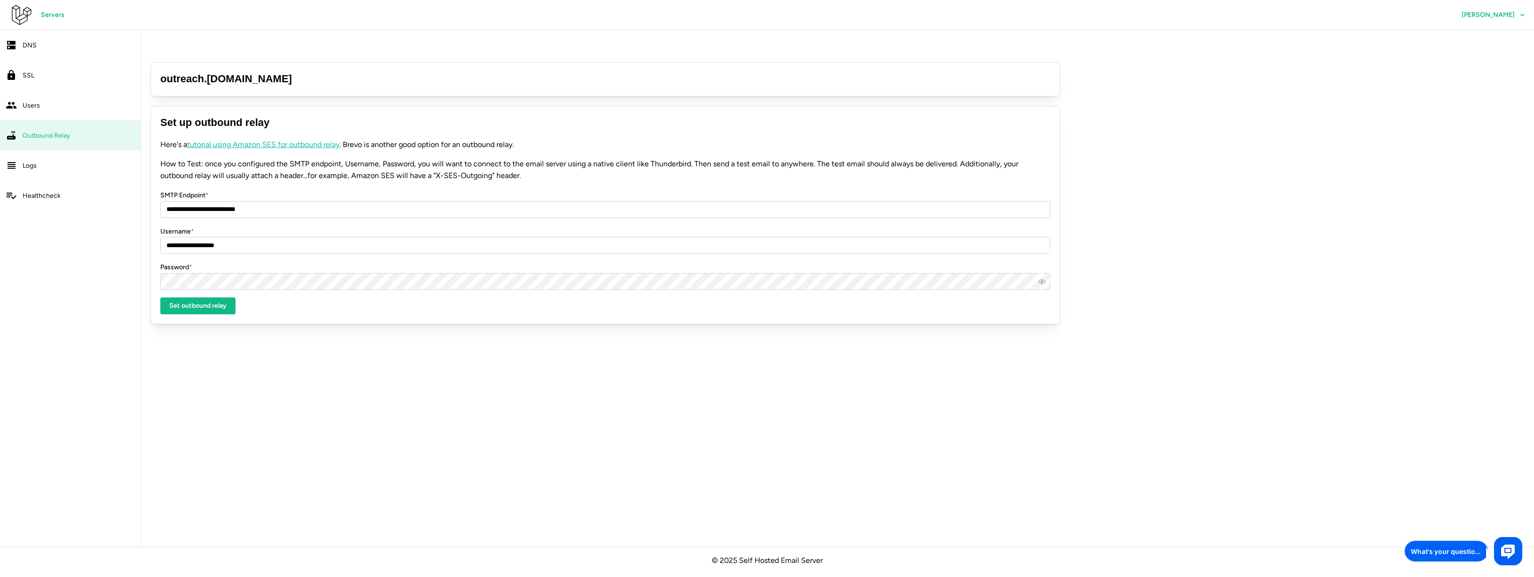
click at [32, 41] on span "DNS" at bounding box center [30, 45] width 14 height 8
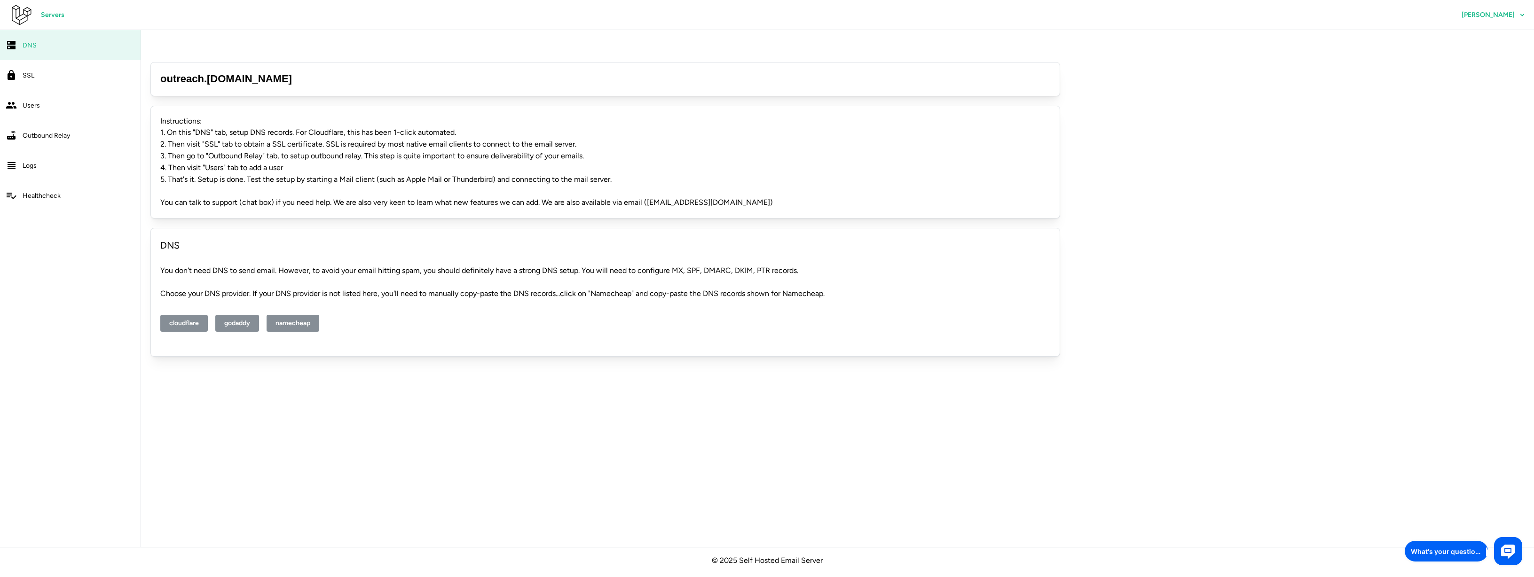
click at [34, 44] on span "DNS" at bounding box center [30, 45] width 14 height 8
click at [53, 15] on span "Servers" at bounding box center [53, 15] width 24 height 16
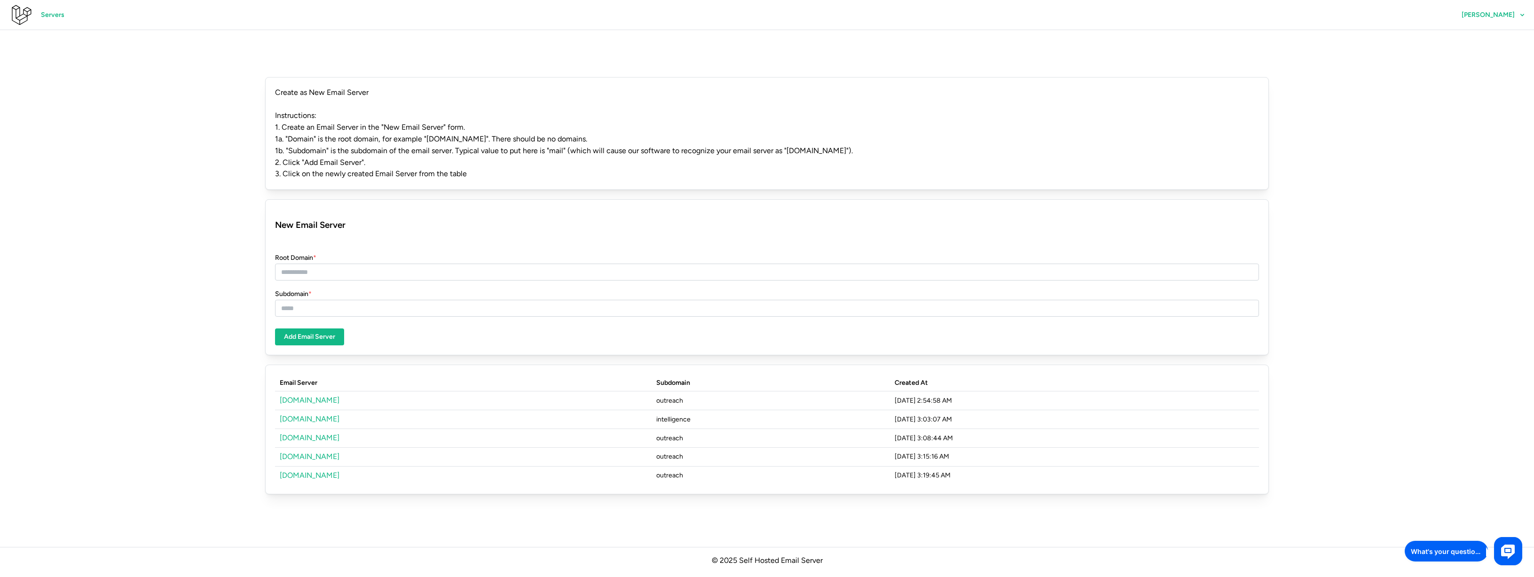
click at [304, 471] on link "[DOMAIN_NAME]" at bounding box center [310, 475] width 60 height 9
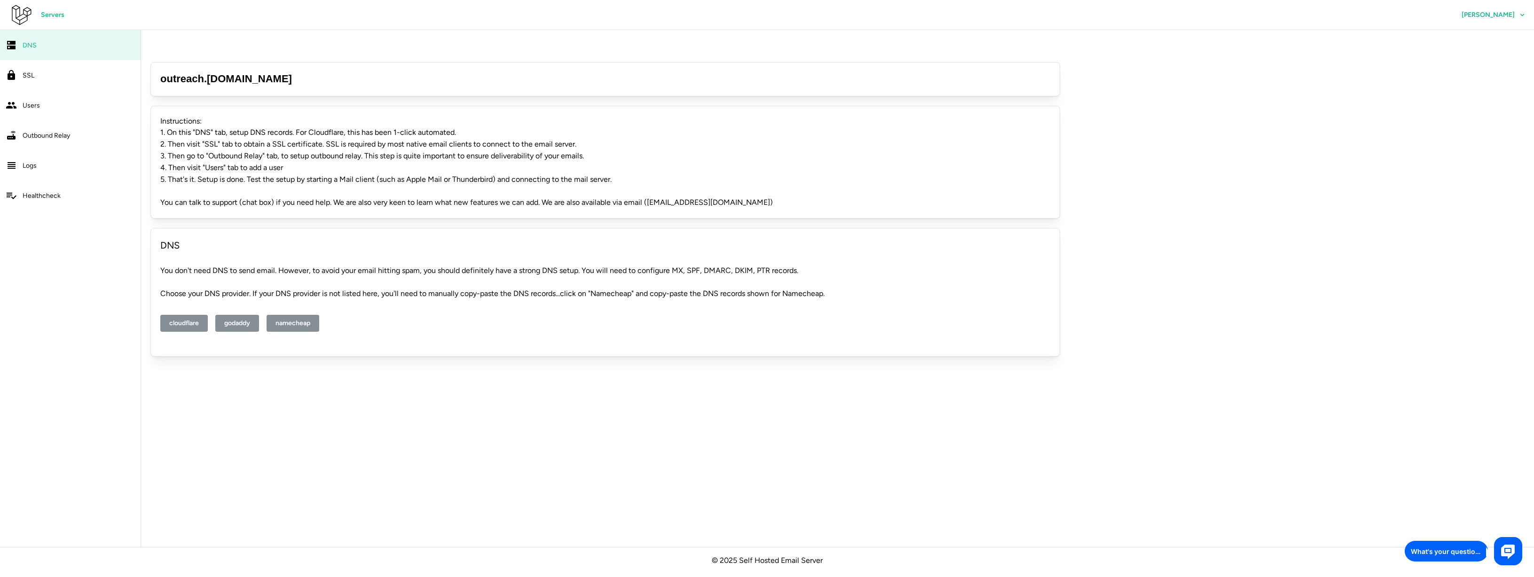
click at [31, 100] on div "Users" at bounding box center [79, 106] width 112 height 12
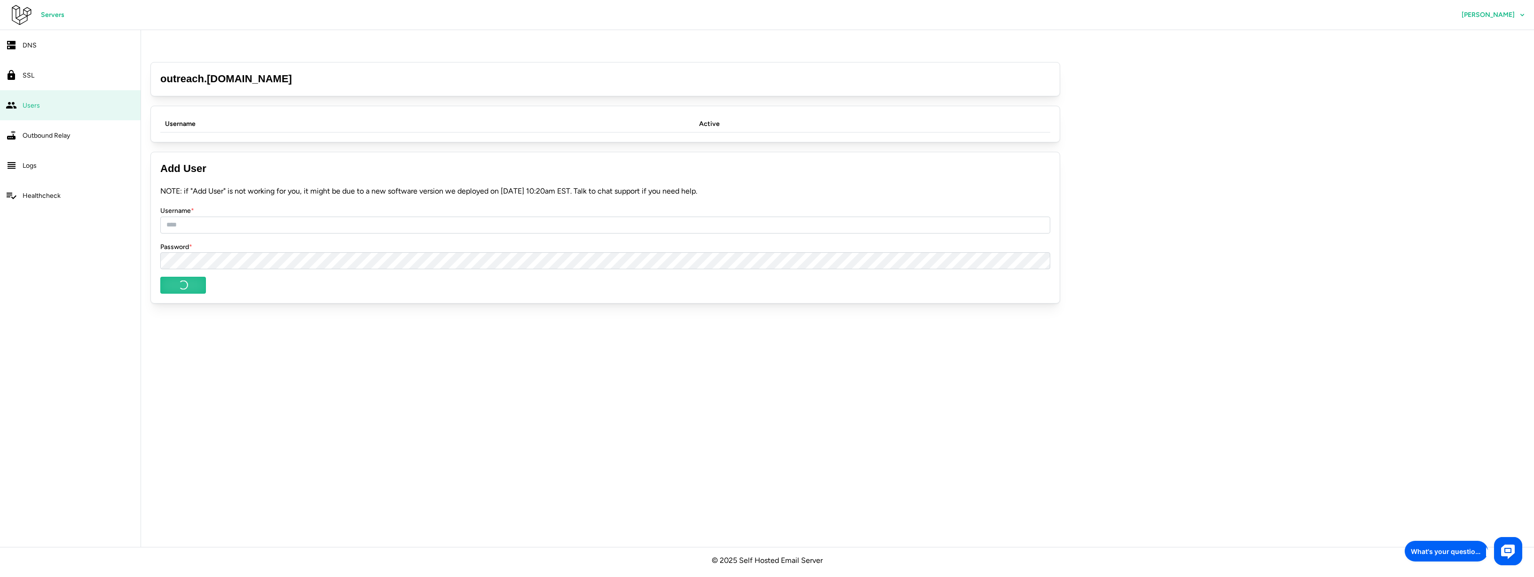
click at [38, 136] on span "Outbound Relay" at bounding box center [46, 136] width 47 height 8
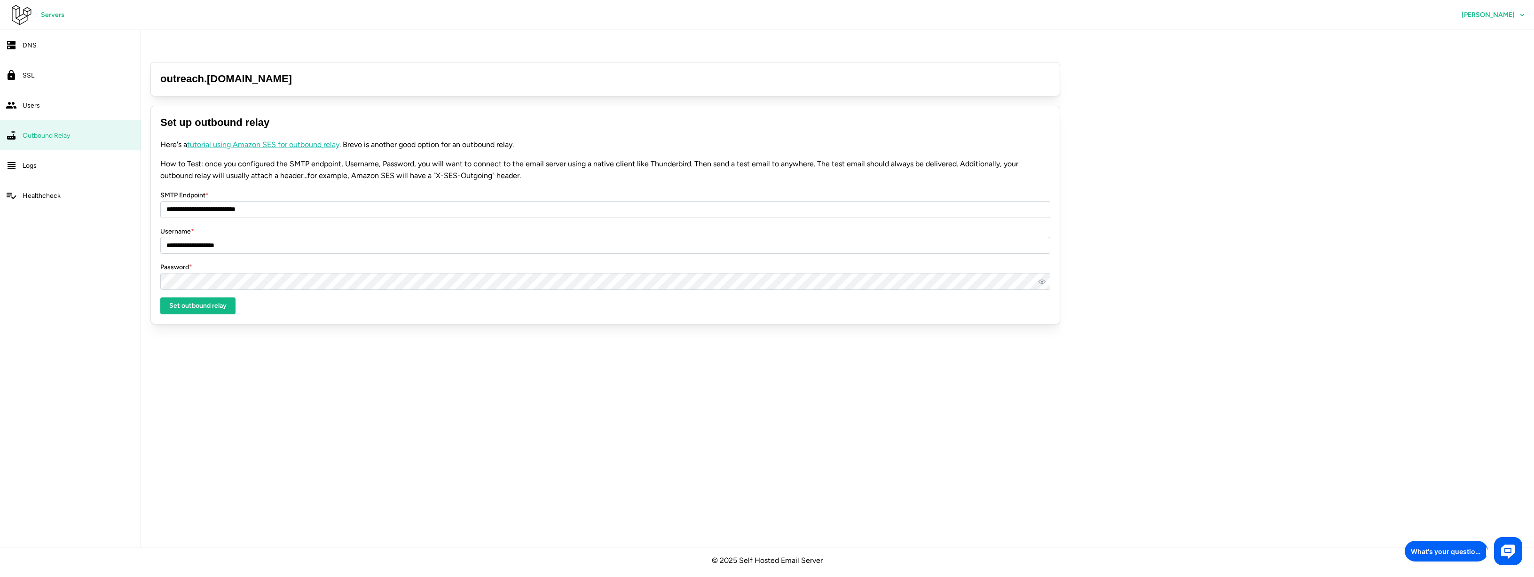
click at [52, 16] on span "Servers" at bounding box center [53, 15] width 24 height 16
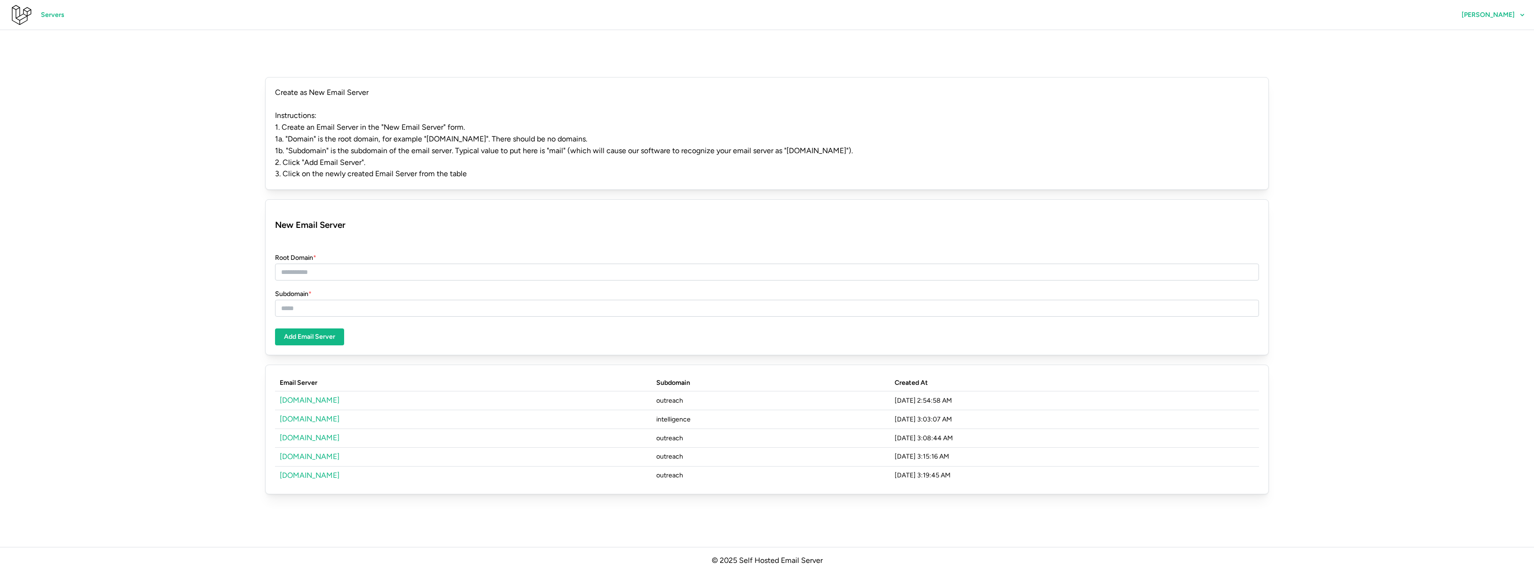
click at [319, 452] on link "[DOMAIN_NAME]" at bounding box center [310, 456] width 60 height 9
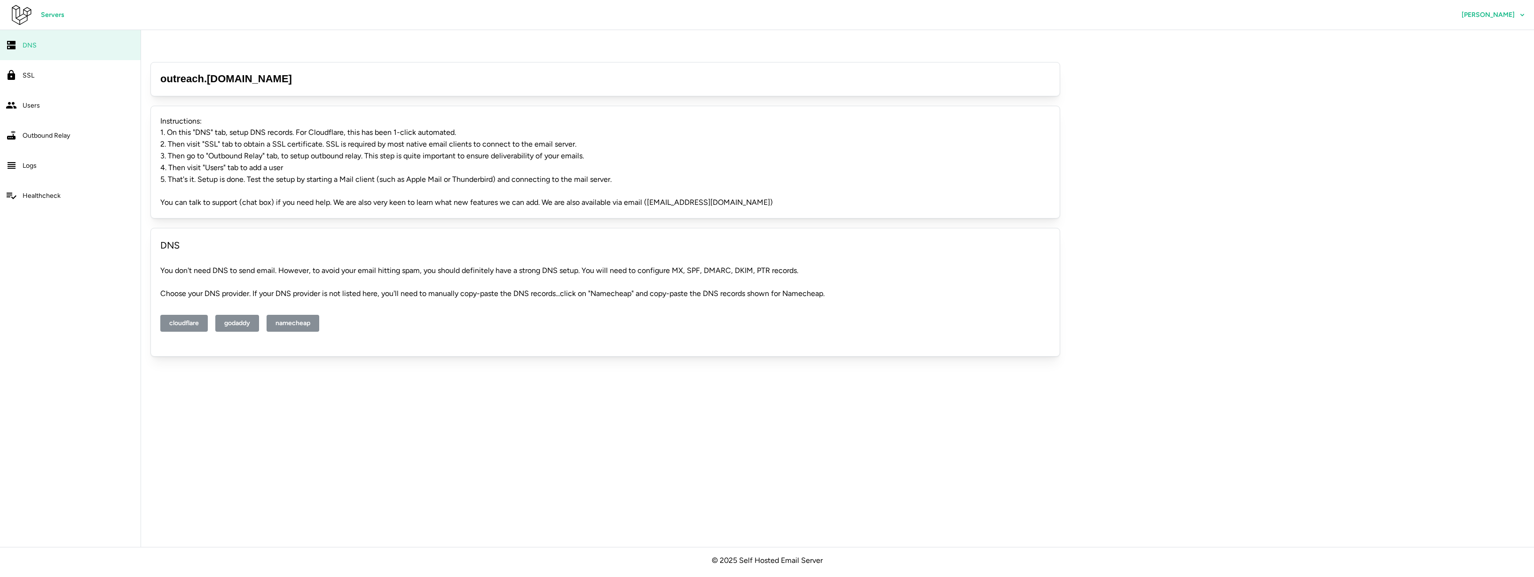
click at [51, 135] on span "Outbound Relay" at bounding box center [46, 136] width 47 height 8
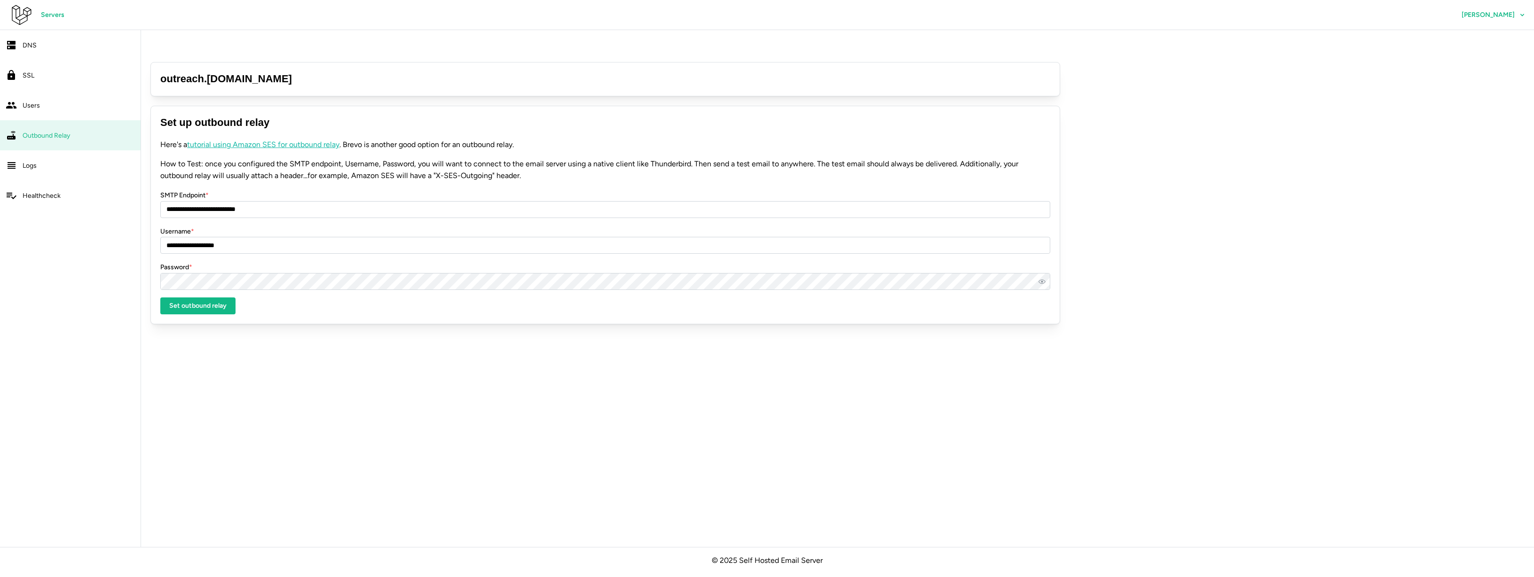
click at [57, 9] on span "Servers" at bounding box center [53, 15] width 24 height 16
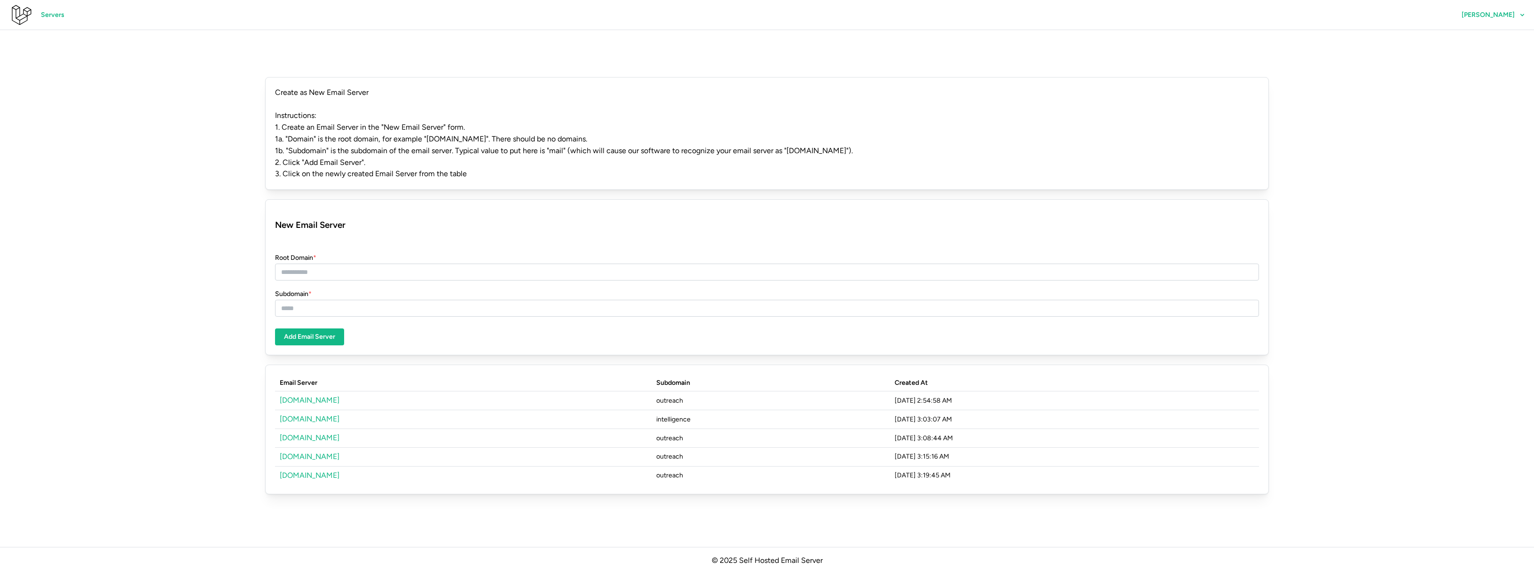
click at [300, 433] on link "triseed.space" at bounding box center [310, 437] width 60 height 9
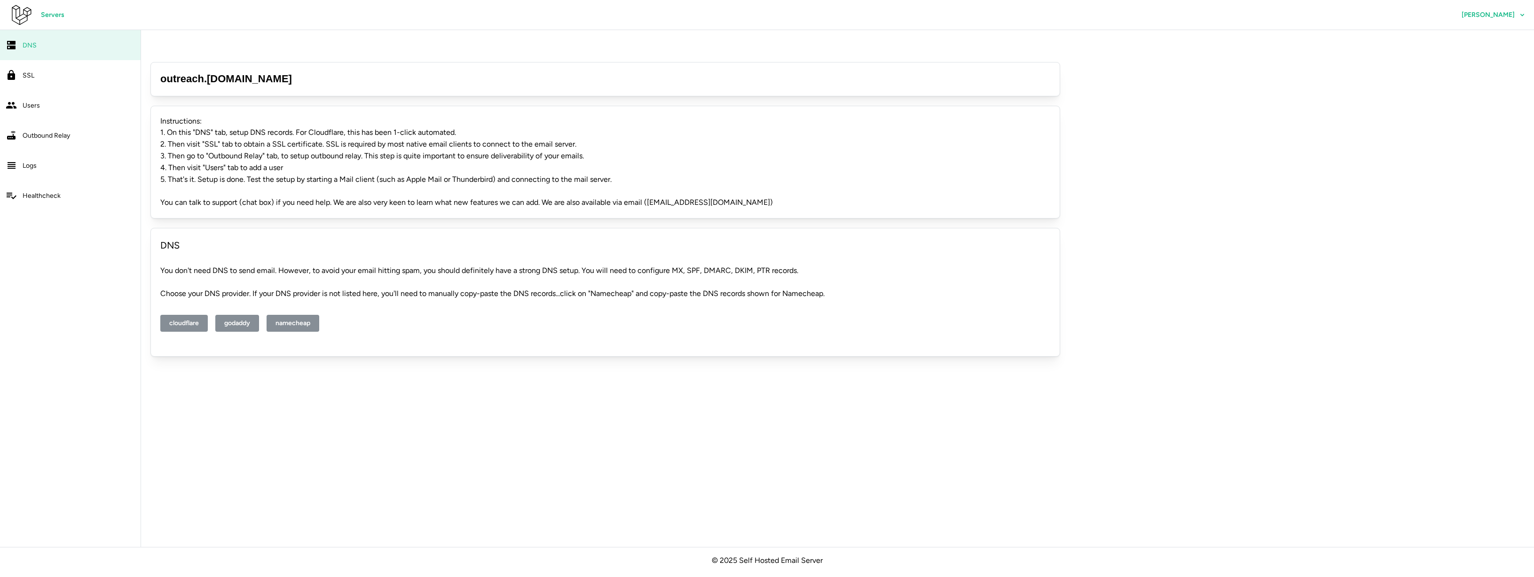
click at [60, 134] on span "Outbound Relay" at bounding box center [46, 136] width 47 height 8
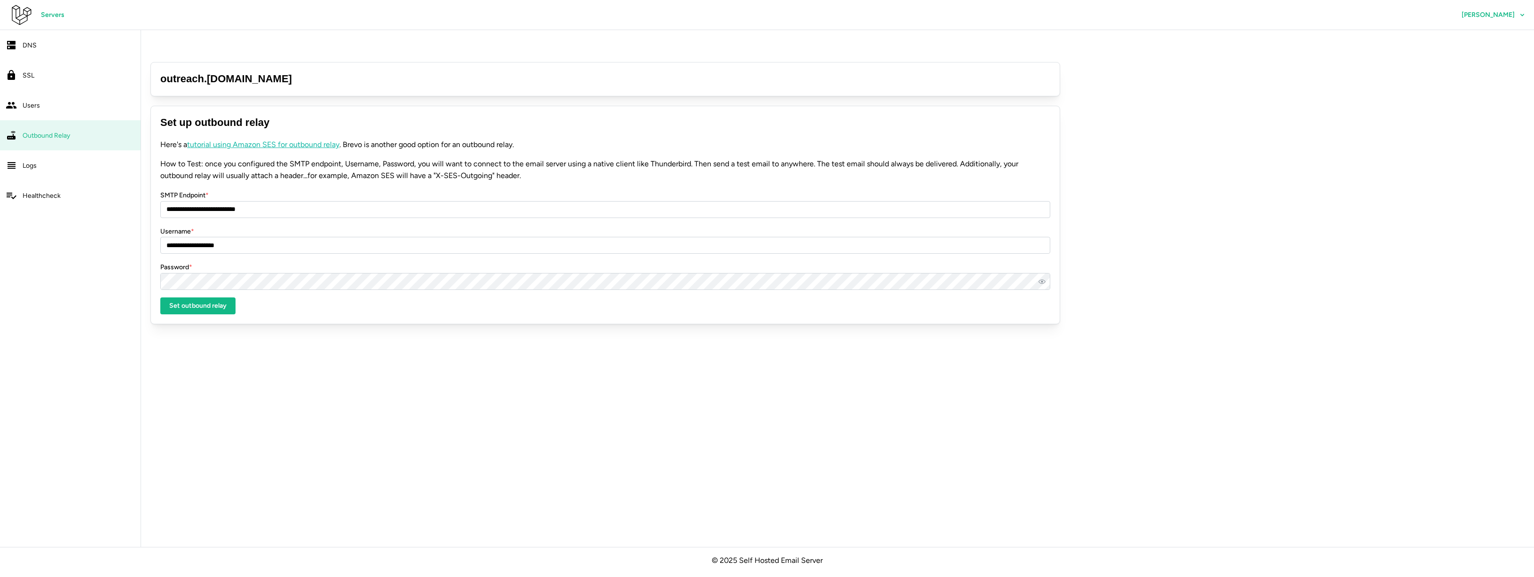
click at [49, 20] on span "Servers" at bounding box center [53, 15] width 24 height 16
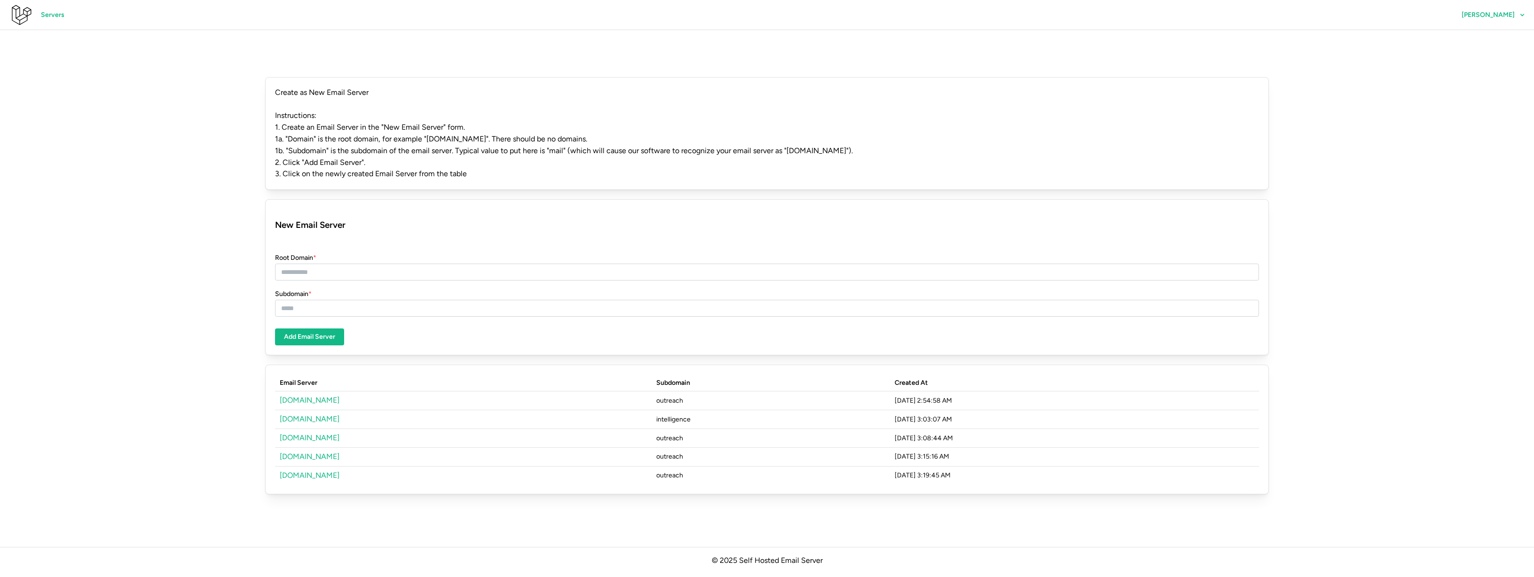
click at [305, 396] on link "[DOMAIN_NAME]" at bounding box center [310, 400] width 60 height 9
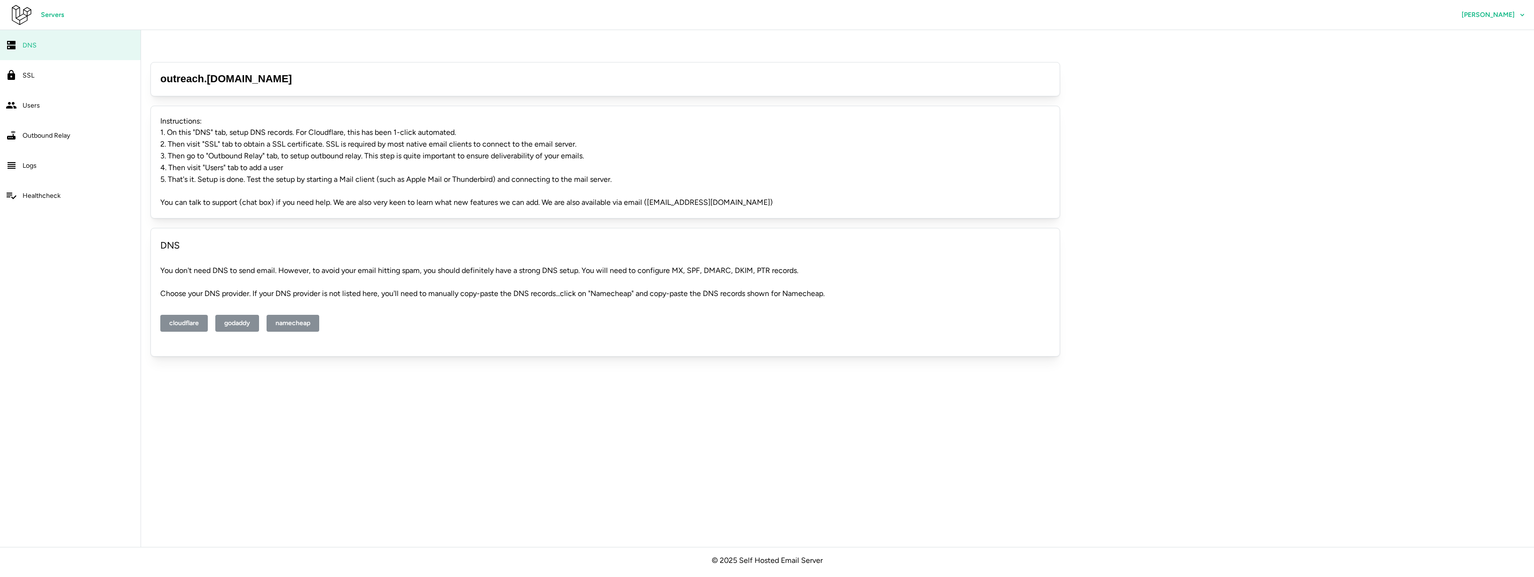
click at [52, 135] on span "Outbound Relay" at bounding box center [46, 136] width 47 height 8
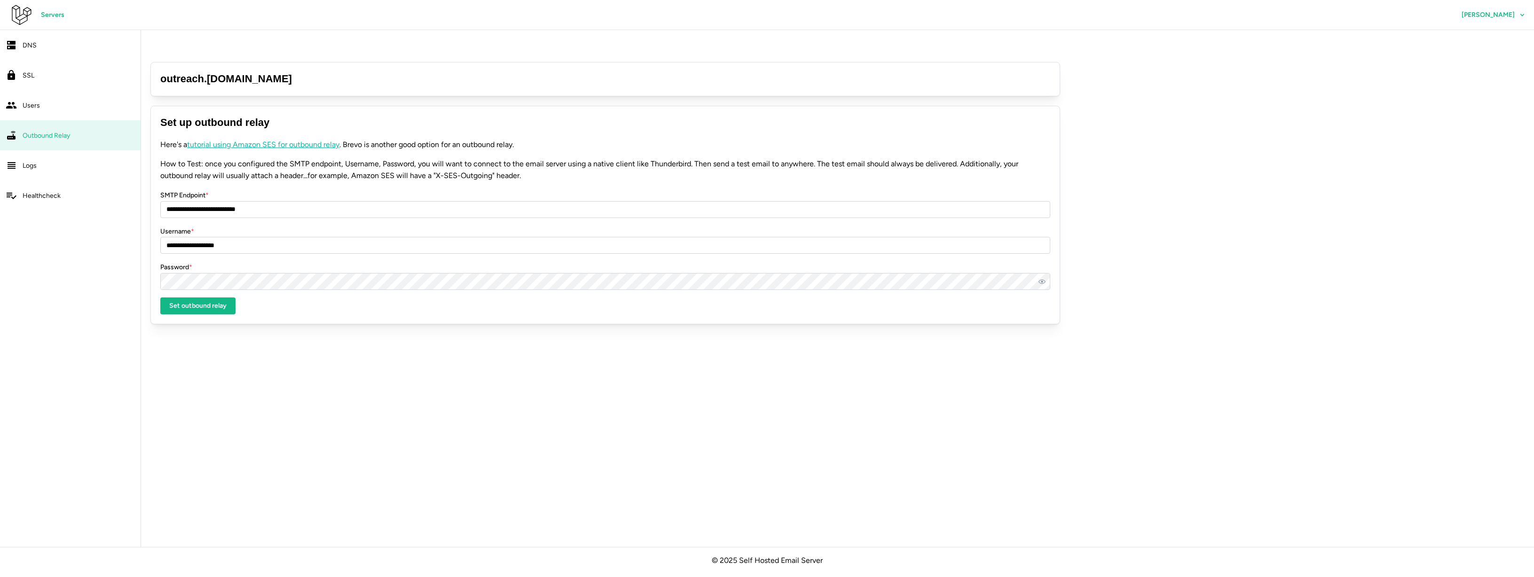
click at [26, 42] on span "DNS" at bounding box center [30, 45] width 14 height 8
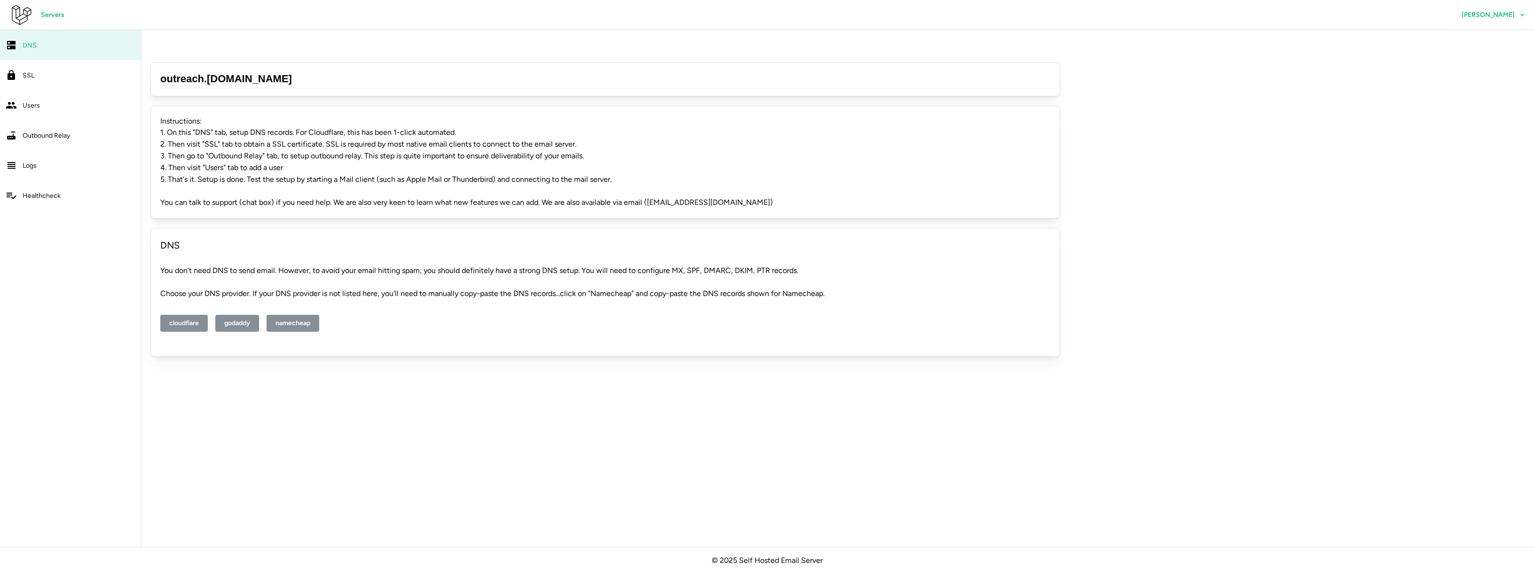
click at [49, 22] on span "Servers" at bounding box center [53, 15] width 24 height 16
